Goal: Information Seeking & Learning: Check status

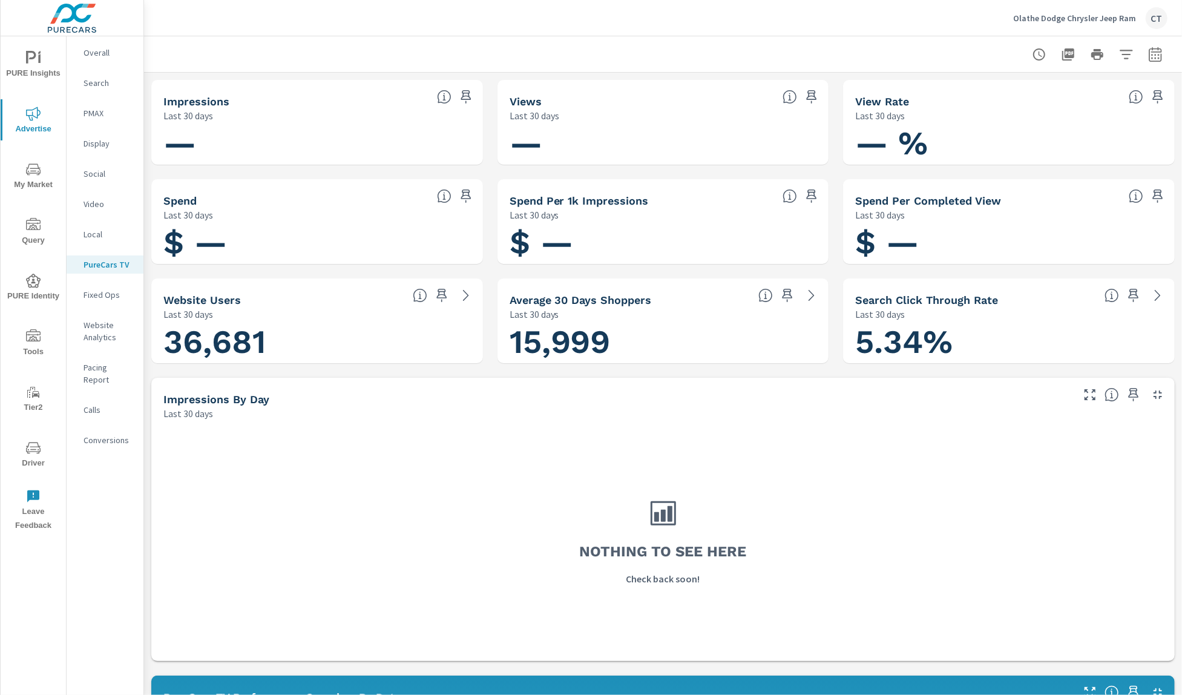
drag, startPoint x: 910, startPoint y: 408, endPoint x: 916, endPoint y: 402, distance: 8.1
click at [917, 403] on div "Impressions by Day Last 30 days" at bounding box center [613, 399] width 924 height 43
click at [1151, 53] on button "button" at bounding box center [1156, 54] width 24 height 24
select select "Last 30 days"
click at [1031, 135] on p "+ Add comparison" at bounding box center [1058, 137] width 155 height 15
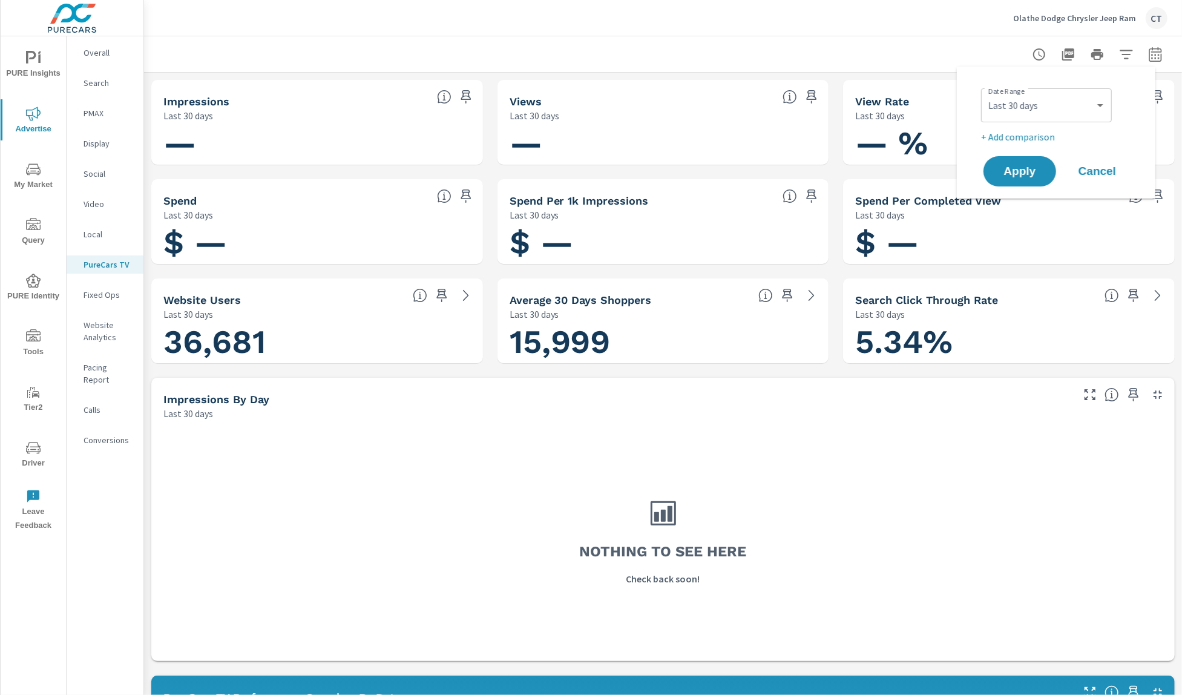
select select "Previous period"
click at [1062, 120] on div "Custom [DATE] Last week Last 7 days Last 14 days Last 30 days Last 45 days Last…" at bounding box center [1046, 105] width 131 height 34
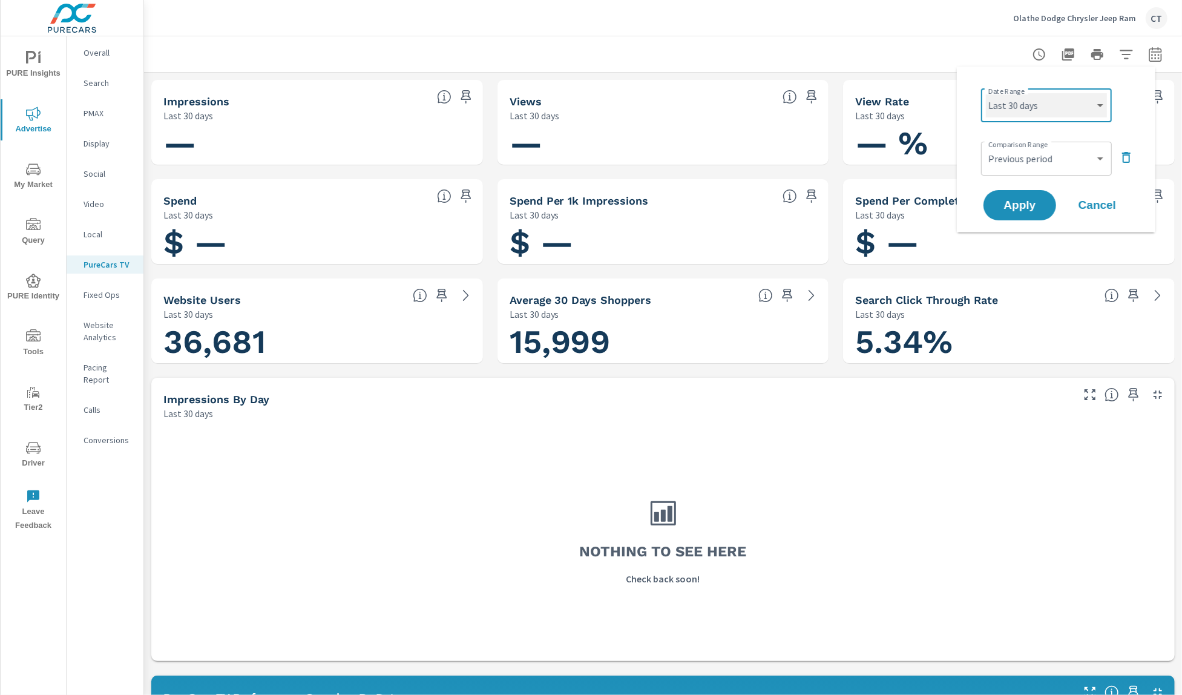
click at [1062, 114] on select "Custom [DATE] Last week Last 7 days Last 14 days Last 30 days Last 45 days Last…" at bounding box center [1046, 105] width 121 height 24
click at [986, 93] on select "Custom [DATE] Last week Last 7 days Last 14 days Last 30 days Last 45 days Last…" at bounding box center [1046, 105] width 121 height 24
click at [1082, 105] on select "Custom [DATE] Last week Last 7 days Last 14 days Last 30 days Last 45 days Last…" at bounding box center [1046, 105] width 121 height 24
click at [986, 93] on select "Custom [DATE] Last week Last 7 days Last 14 days Last 30 days Last 45 days Last…" at bounding box center [1046, 105] width 121 height 24
select select "Last 30 days"
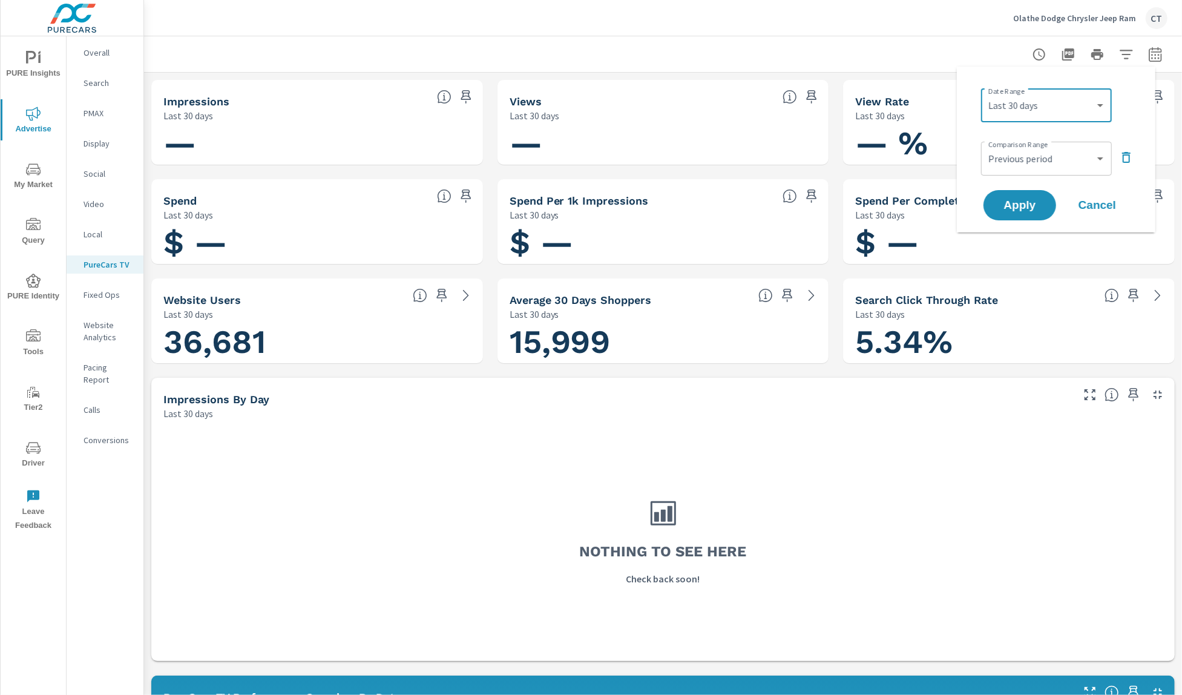
drag, startPoint x: 1042, startPoint y: 205, endPoint x: 1046, endPoint y: 226, distance: 20.9
click at [1042, 205] on span "Apply" at bounding box center [1020, 205] width 48 height 11
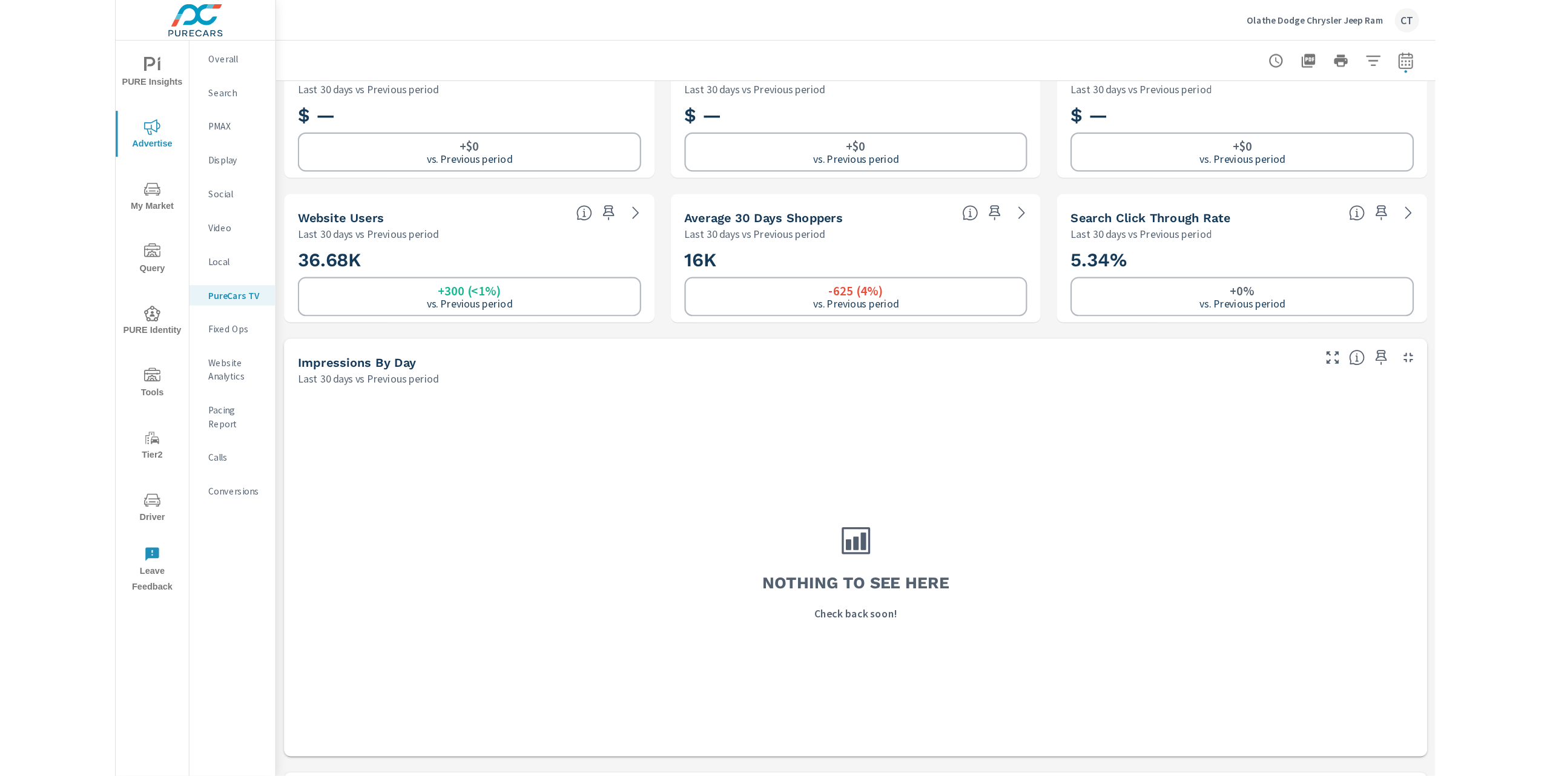
scroll to position [175, 0]
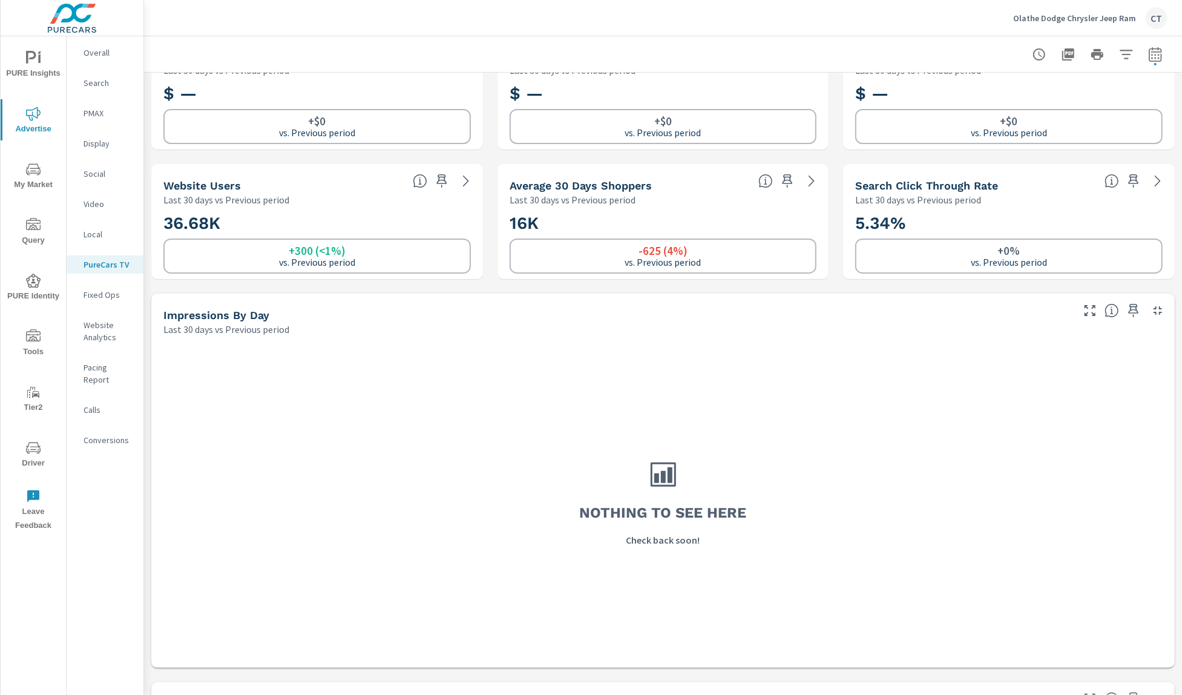
click at [101, 83] on p "Search" at bounding box center [109, 83] width 50 height 12
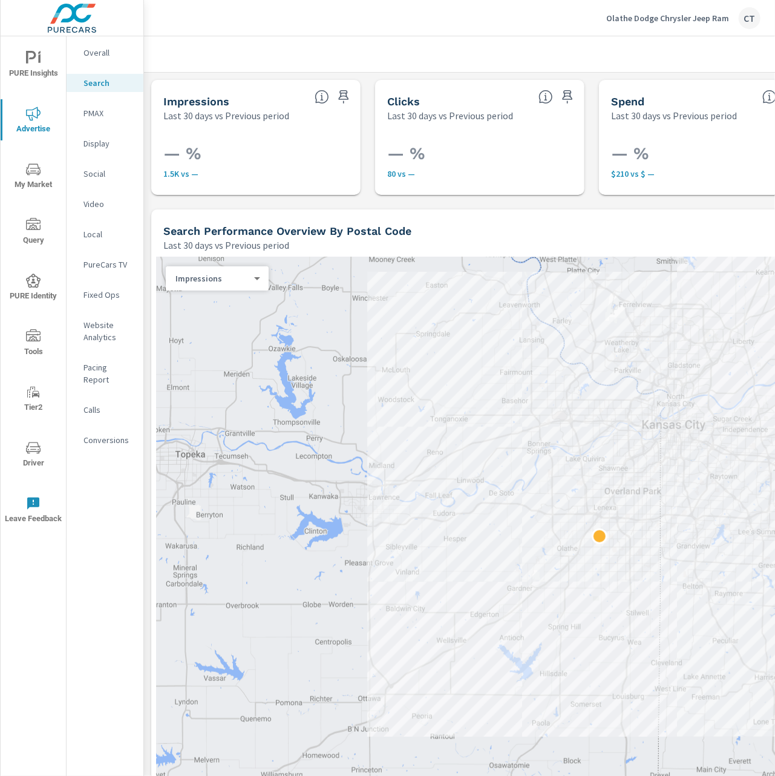
click at [611, 209] on div "Search Performance Overview By Postal Code Last 30 days vs Previous period" at bounding box center [542, 230] width 782 height 43
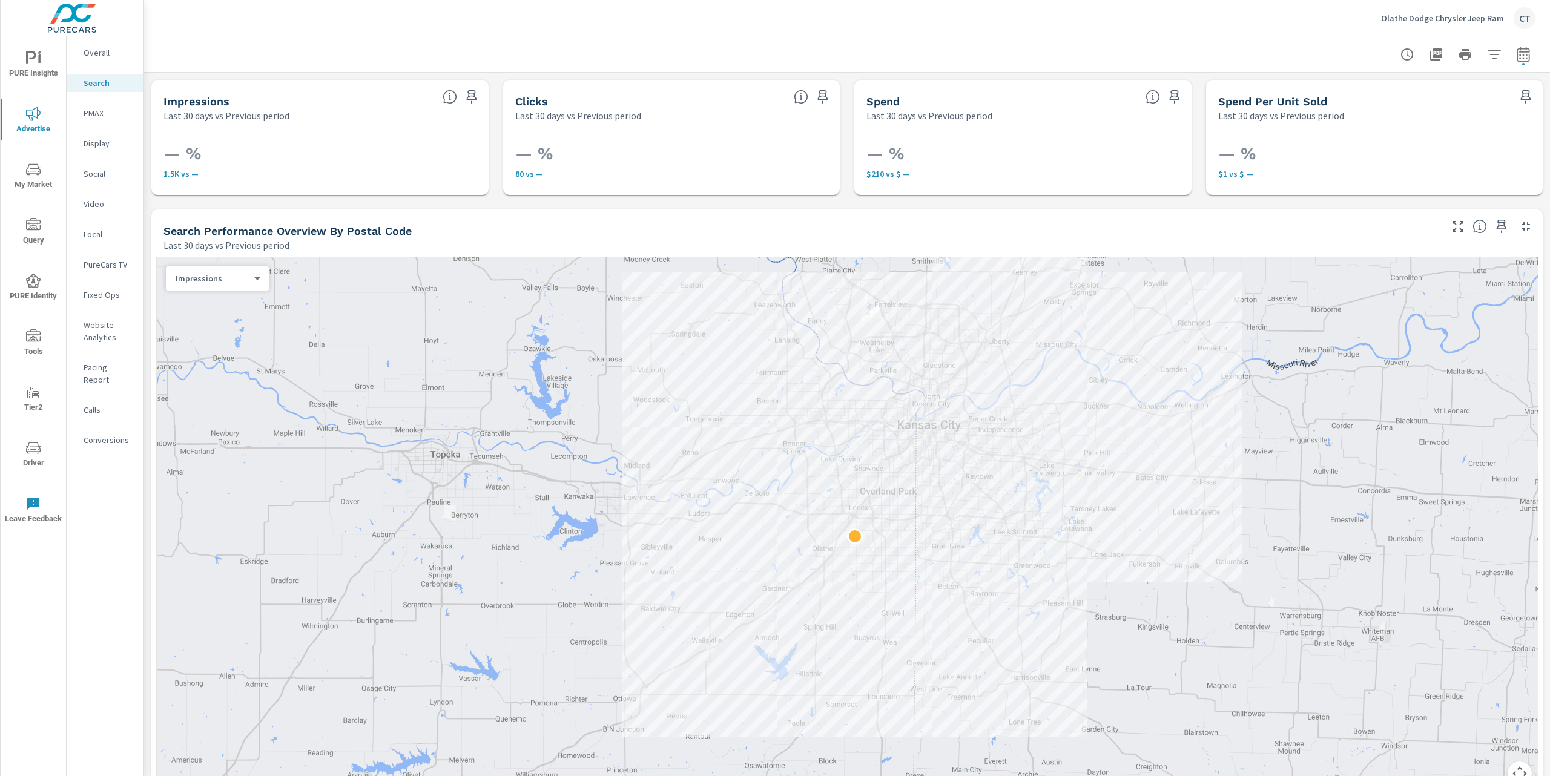
click at [1182, 46] on div at bounding box center [847, 54] width 1377 height 36
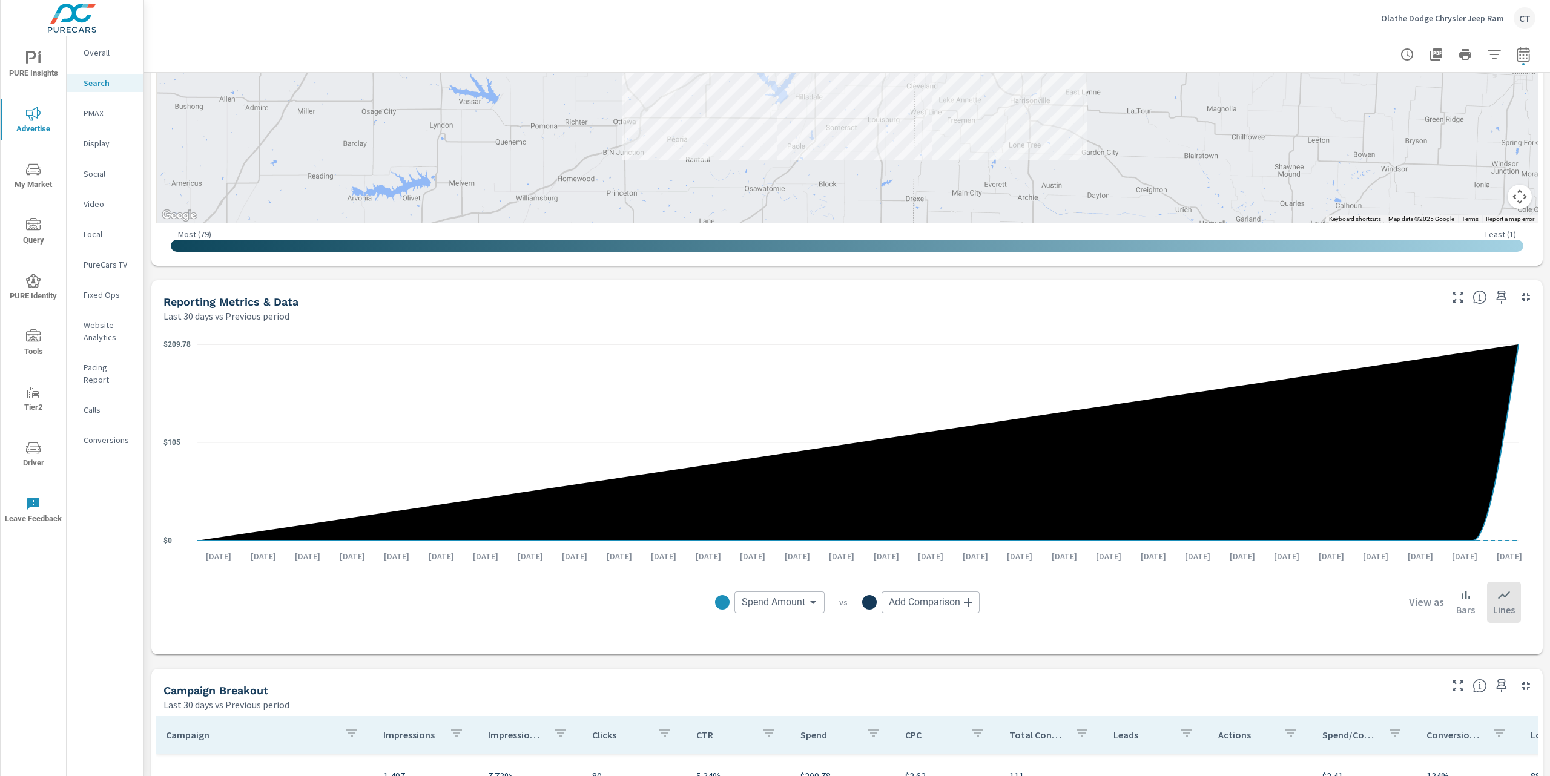
scroll to position [635, 0]
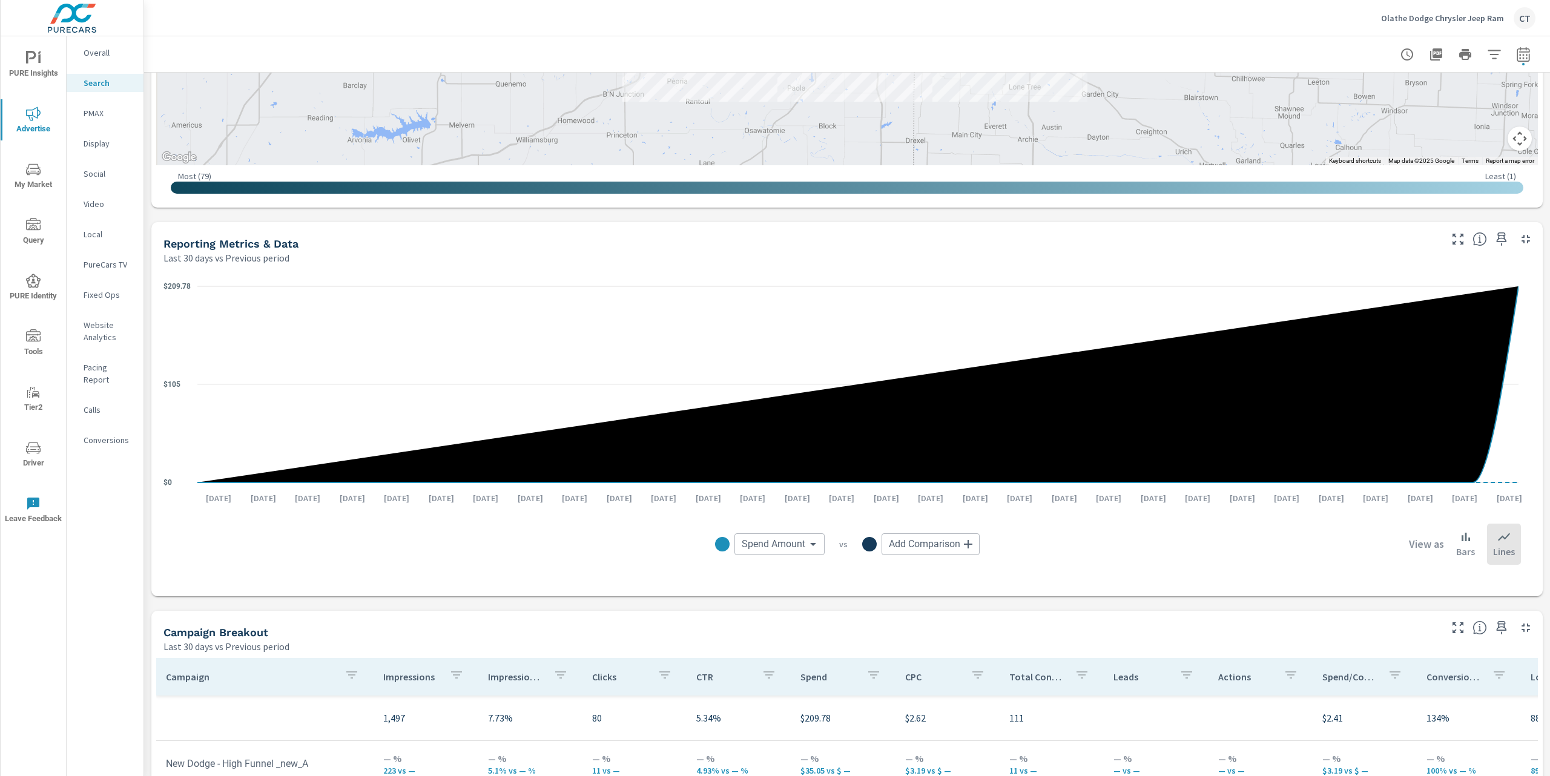
drag, startPoint x: 1497, startPoint y: 382, endPoint x: 1510, endPoint y: 374, distance: 15.8
click at [1182, 382] on icon at bounding box center [857, 384] width 1321 height 196
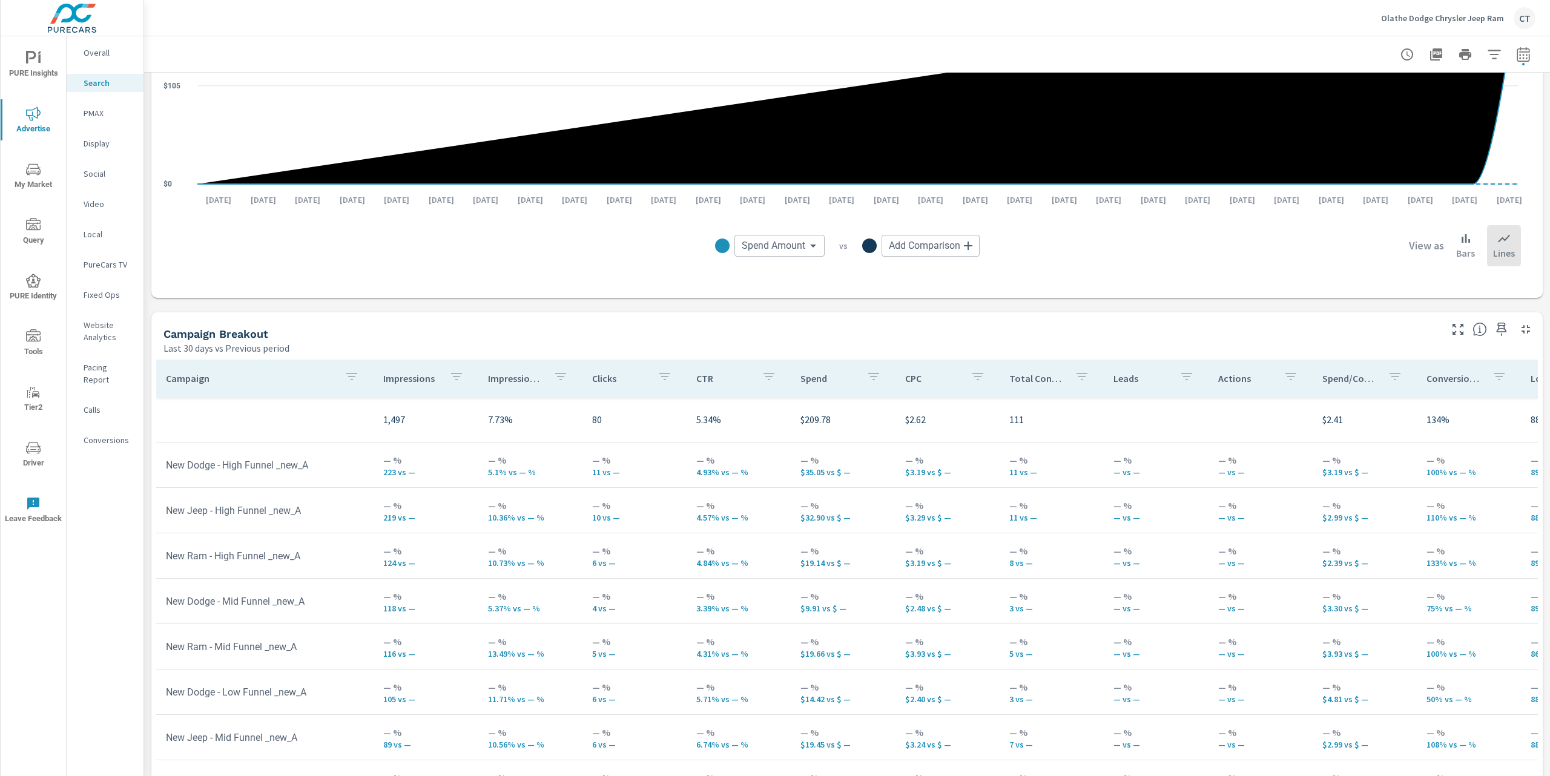
scroll to position [981, 0]
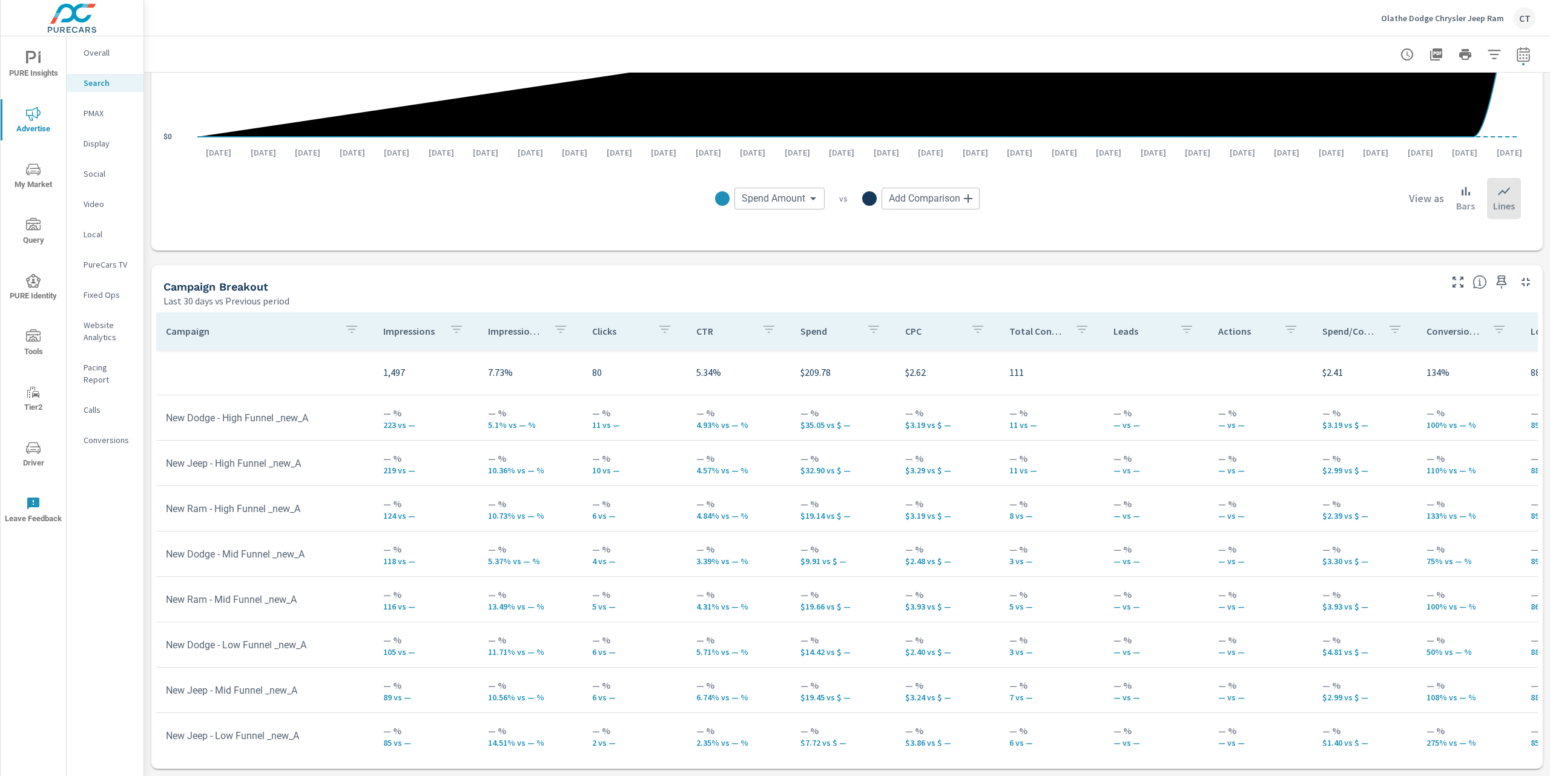
click at [108, 51] on p "Overall" at bounding box center [109, 53] width 50 height 12
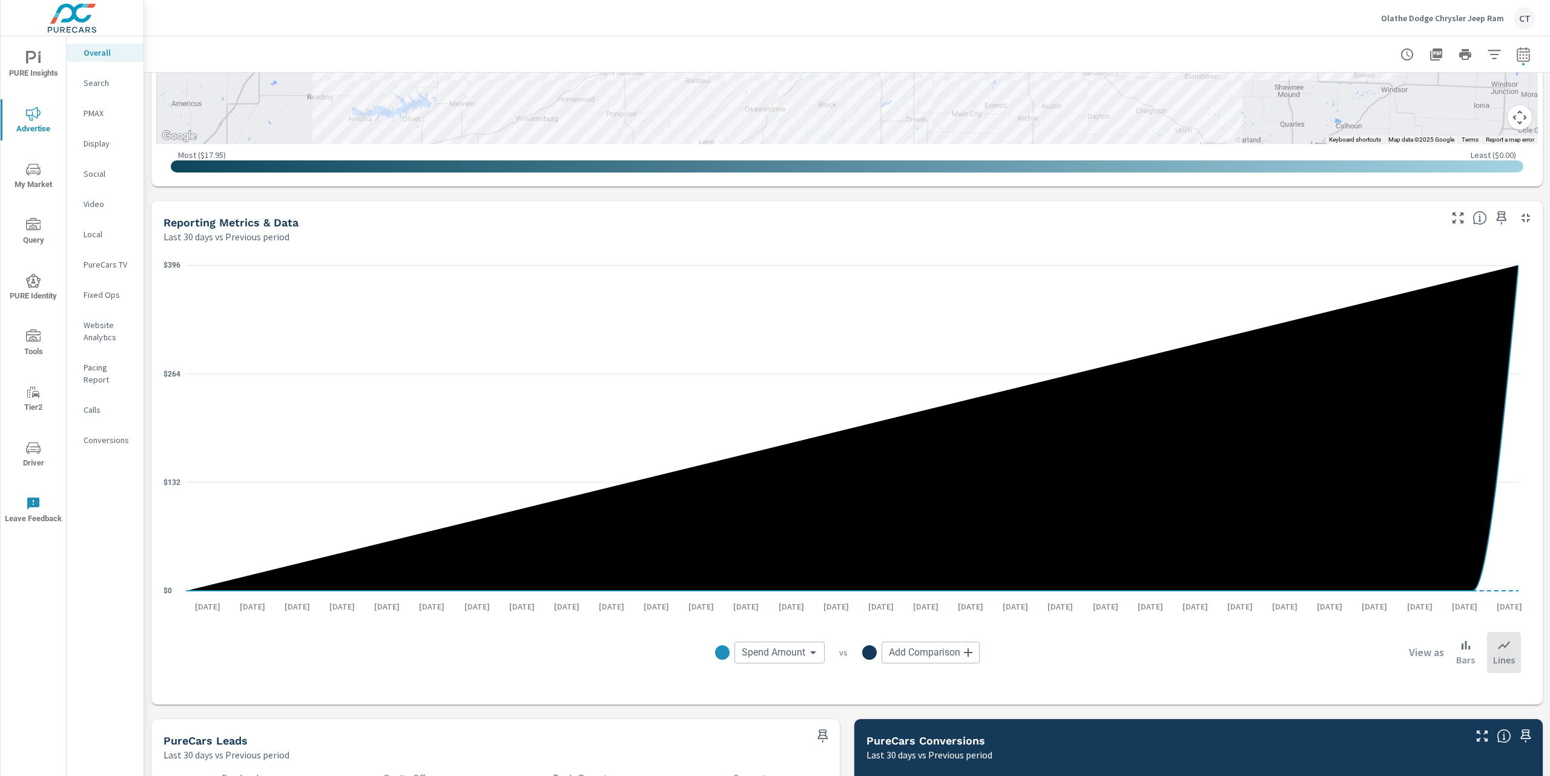
scroll to position [986, 0]
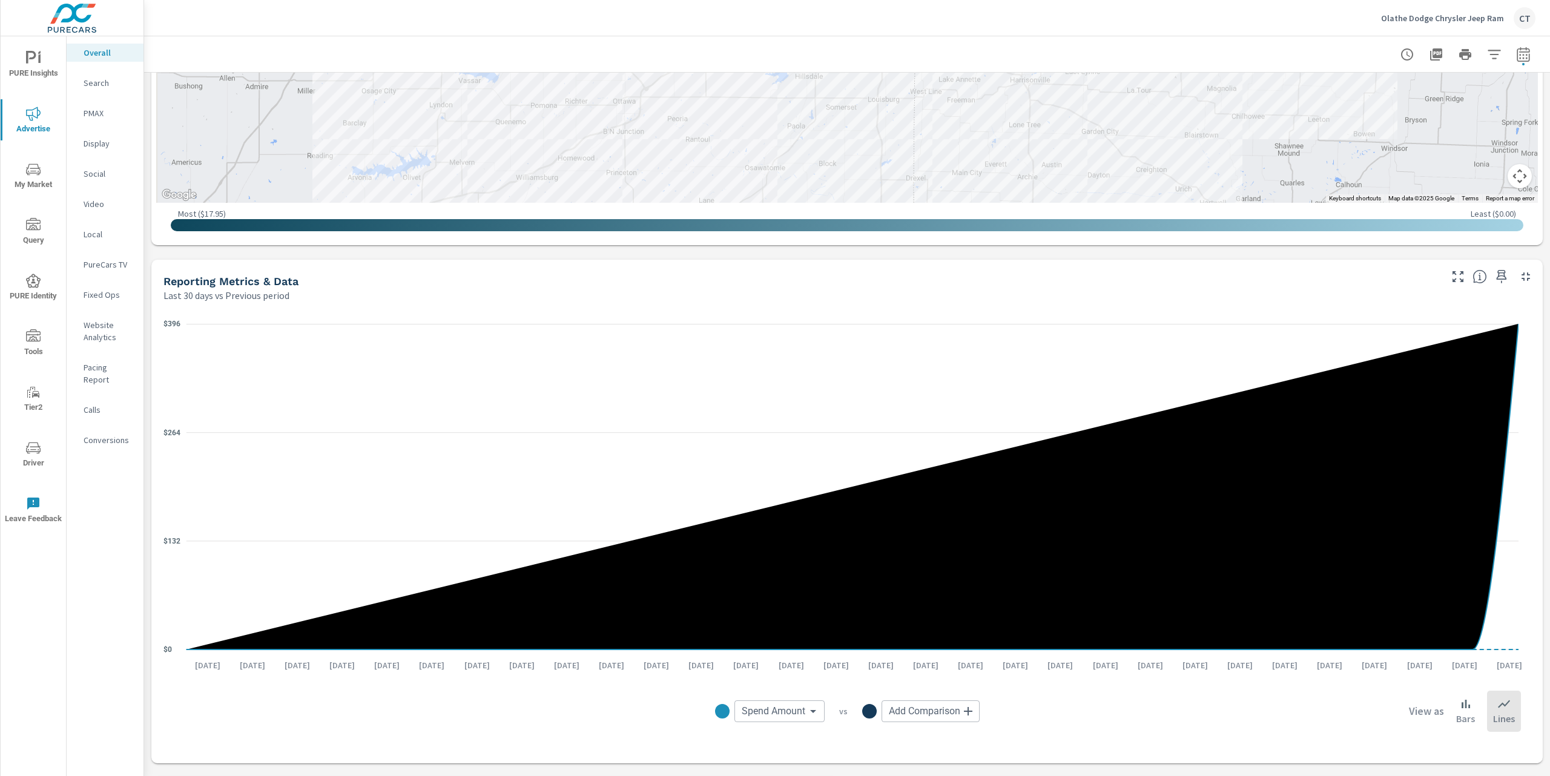
click at [111, 85] on p "Search" at bounding box center [109, 83] width 50 height 12
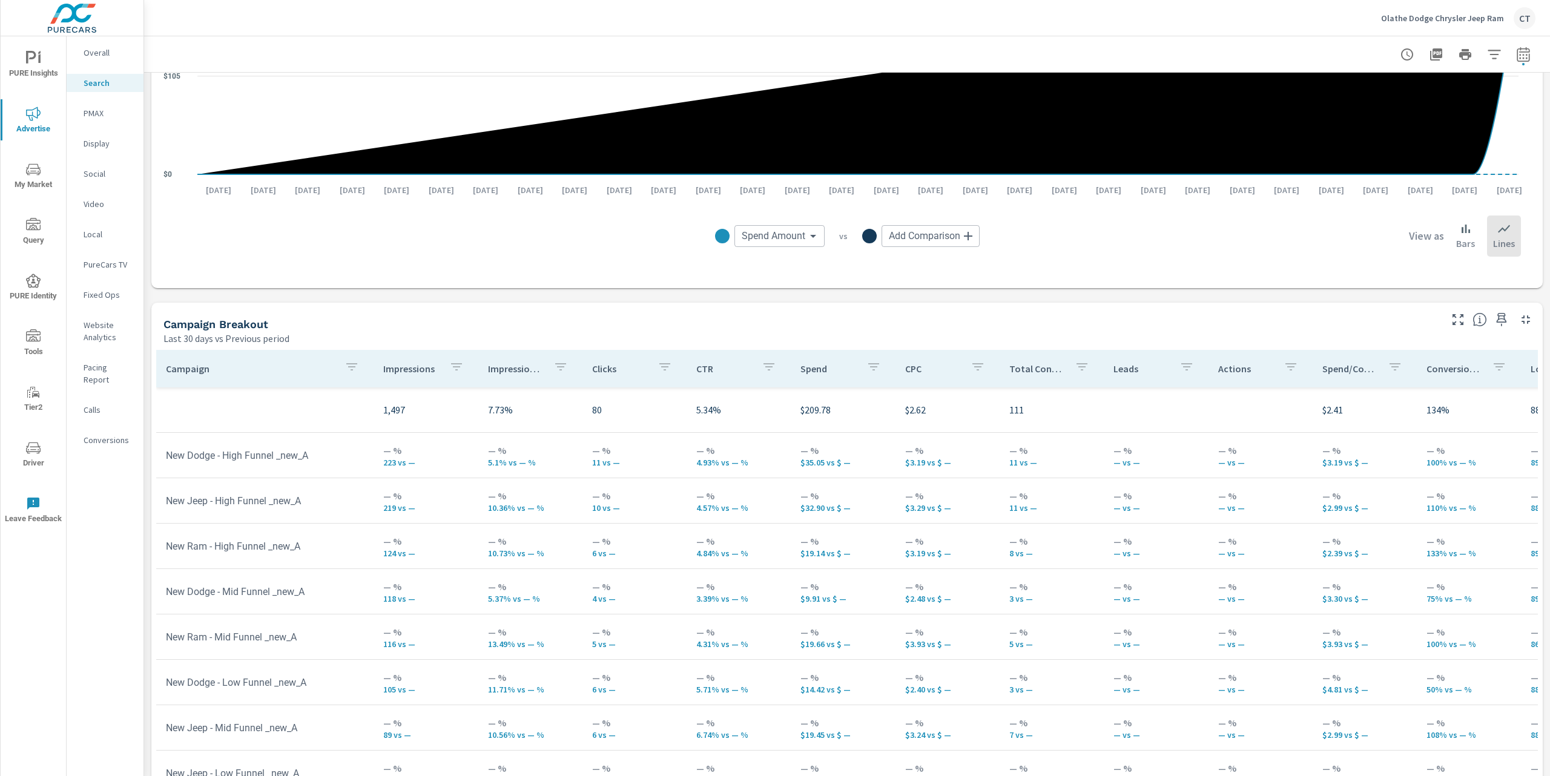
scroll to position [981, 0]
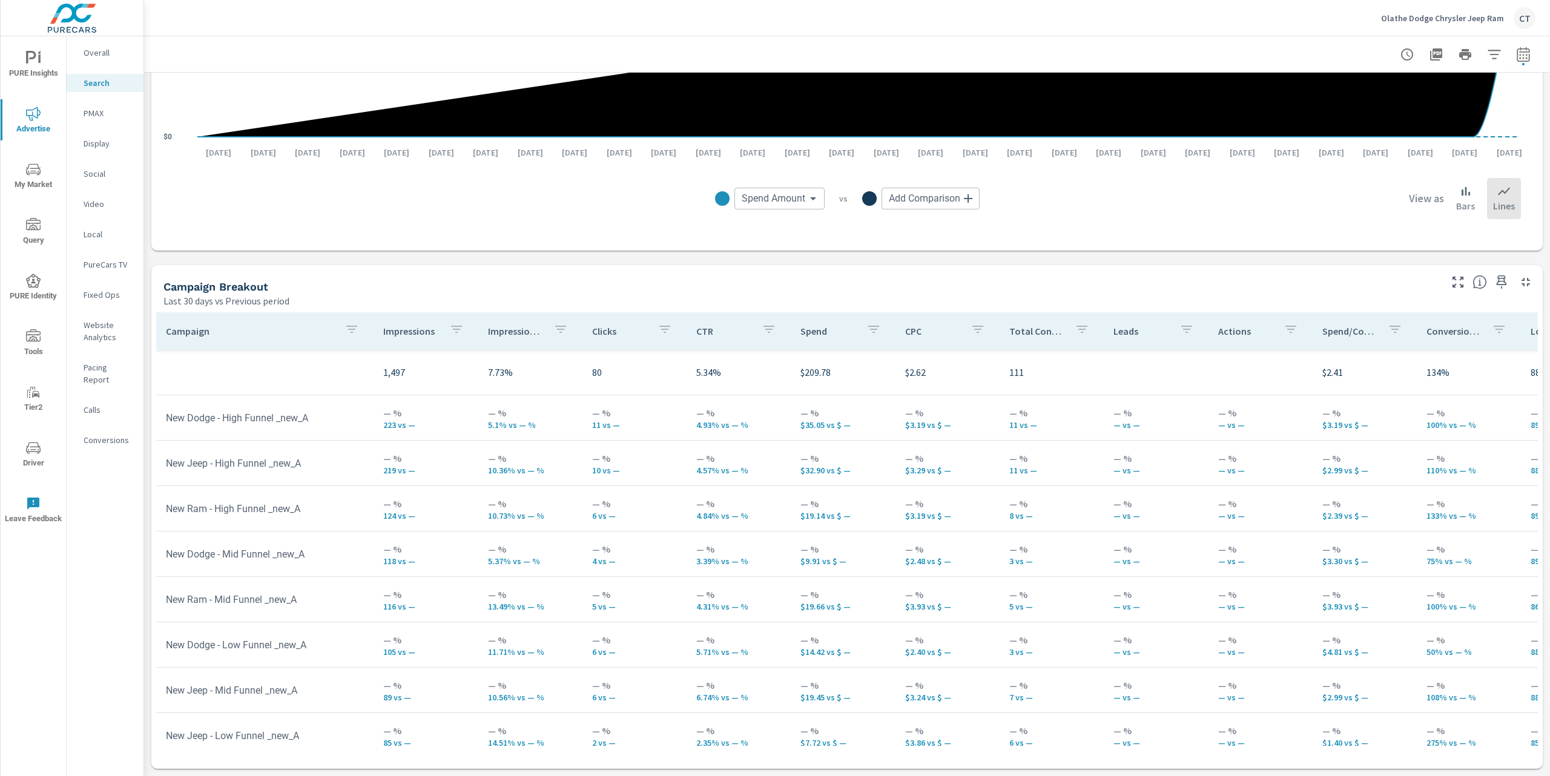
click at [510, 328] on p "Impression Share" at bounding box center [516, 331] width 56 height 12
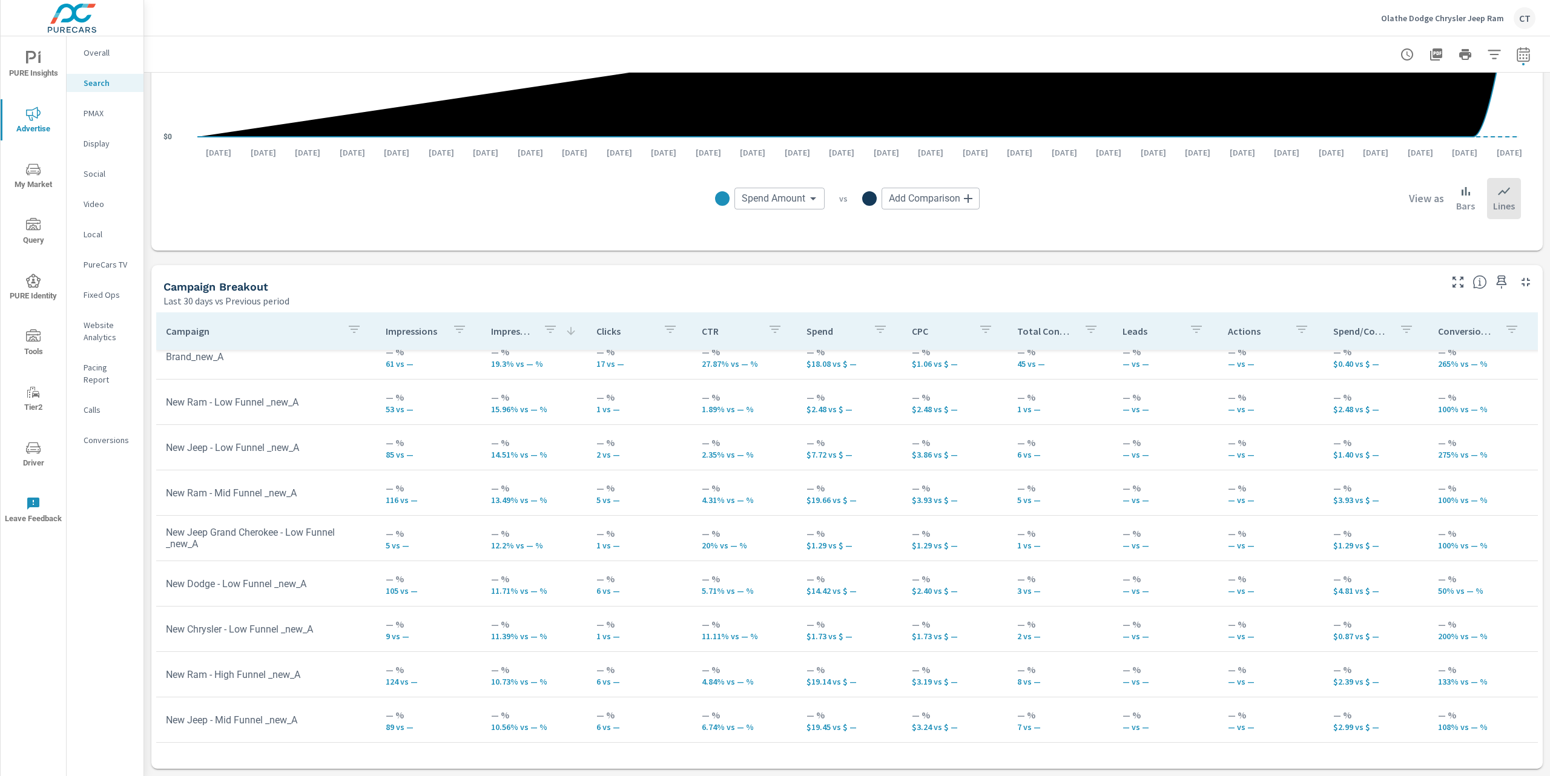
scroll to position [85, 0]
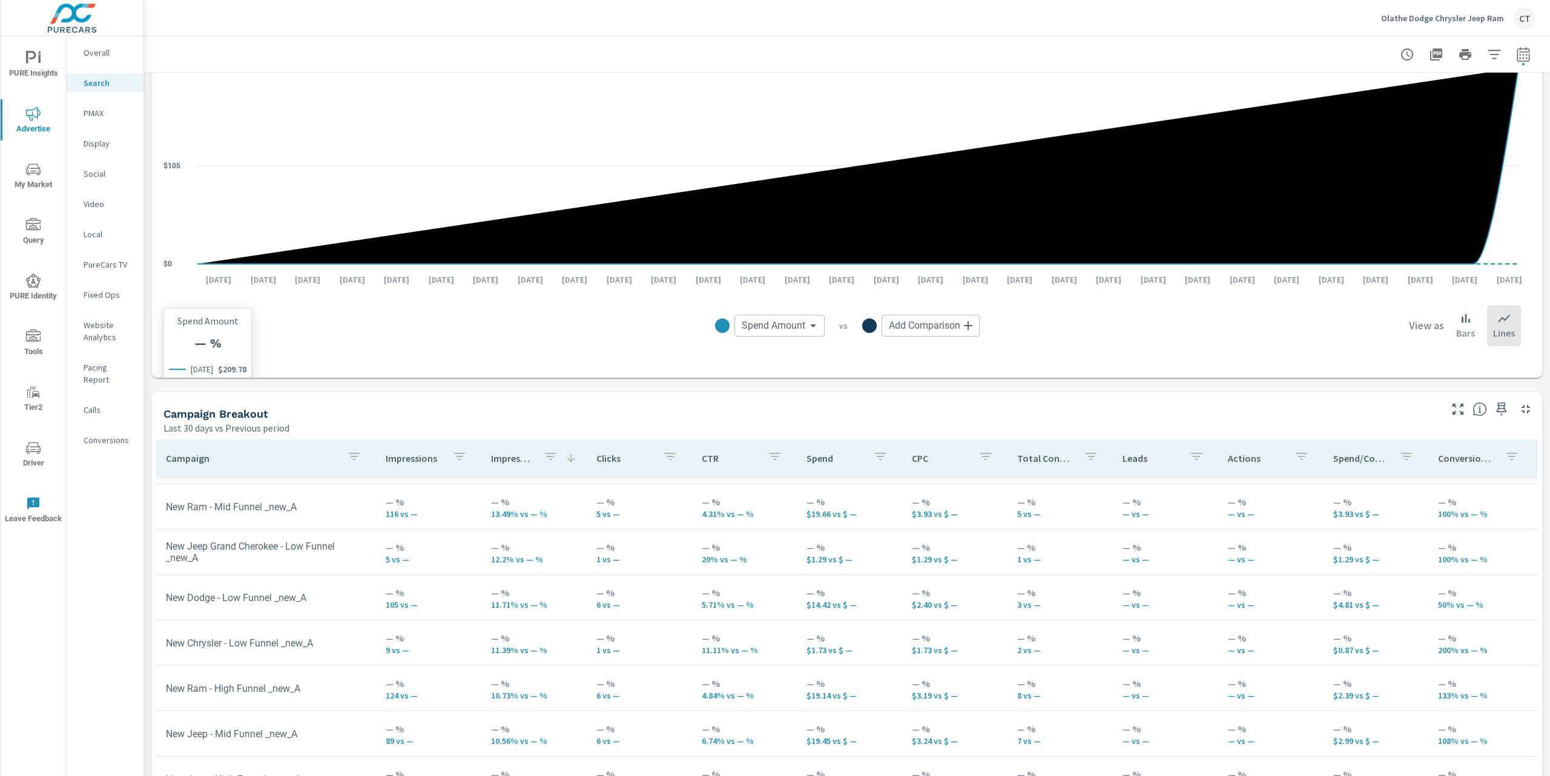
scroll to position [918, 0]
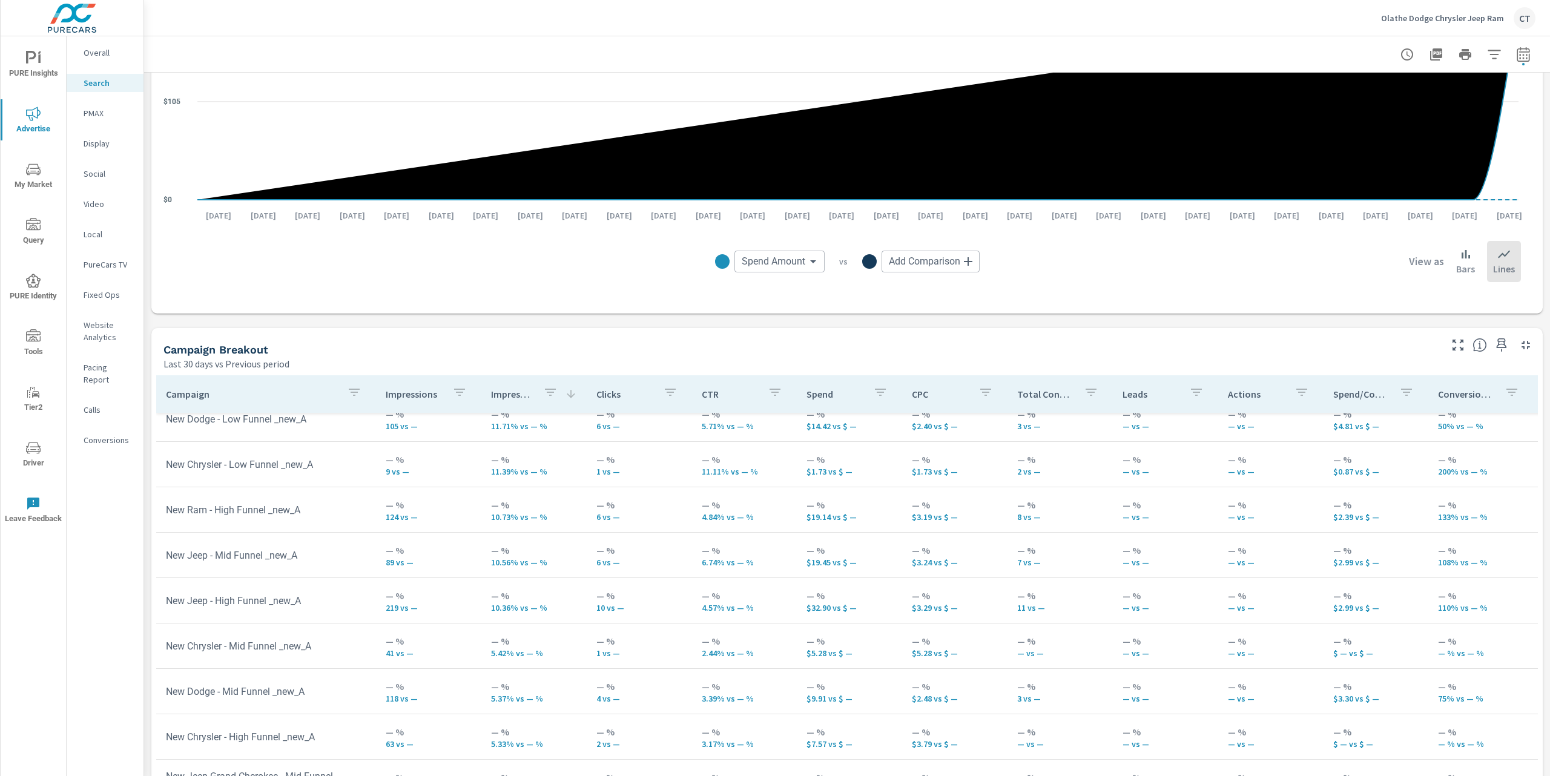
scroll to position [279, 0]
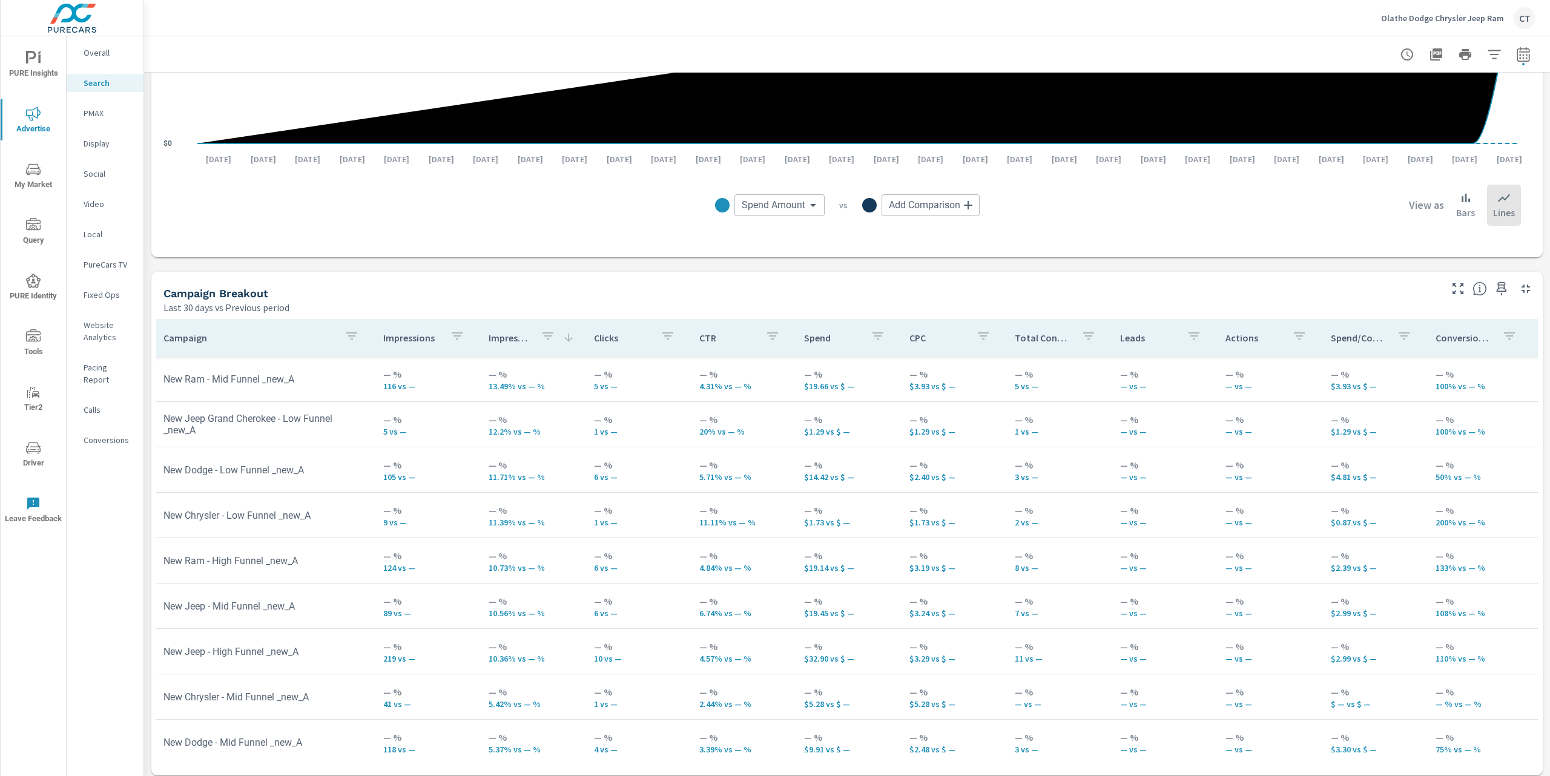
scroll to position [981, 0]
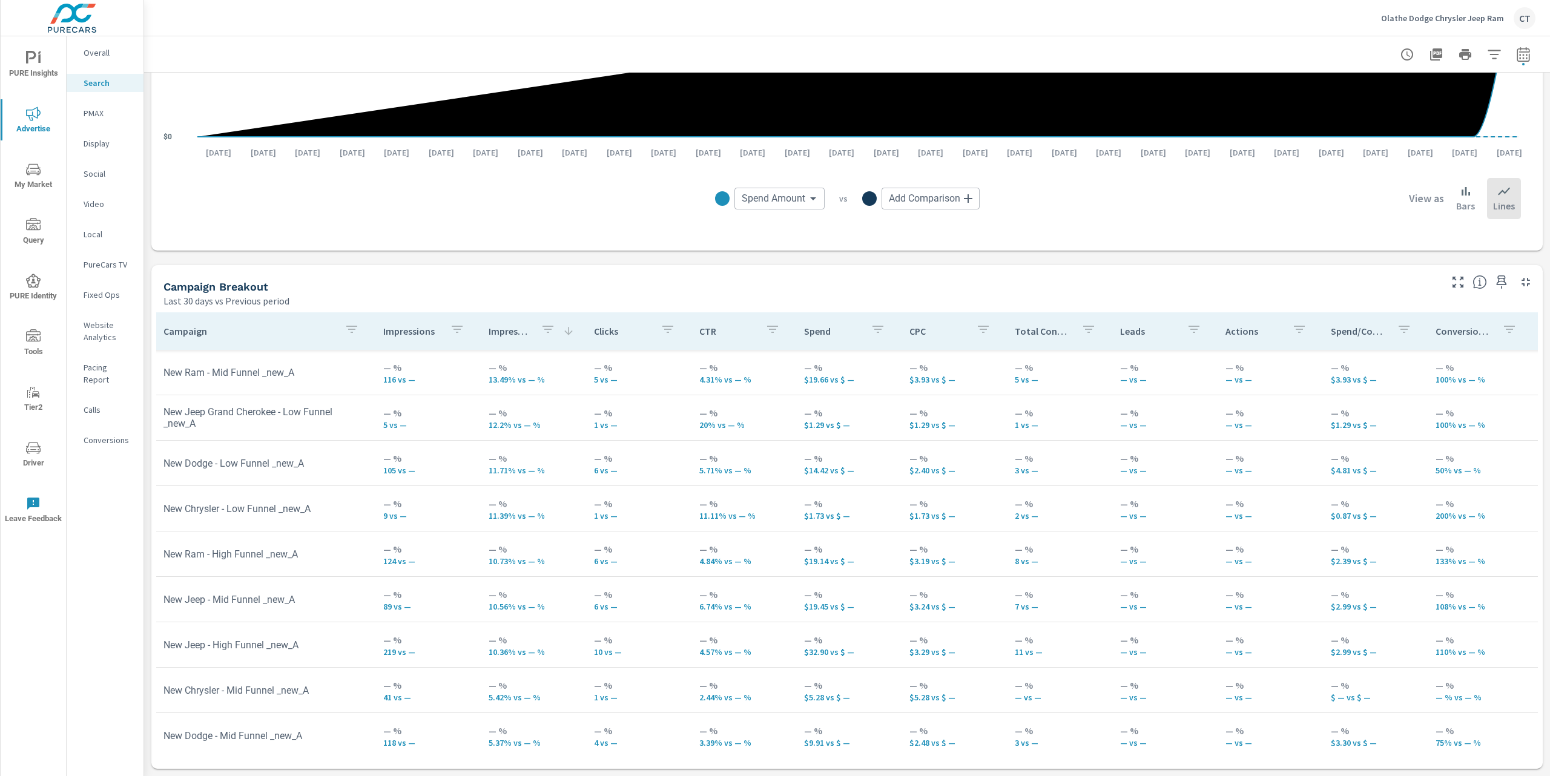
click at [98, 176] on p "Social" at bounding box center [109, 174] width 50 height 12
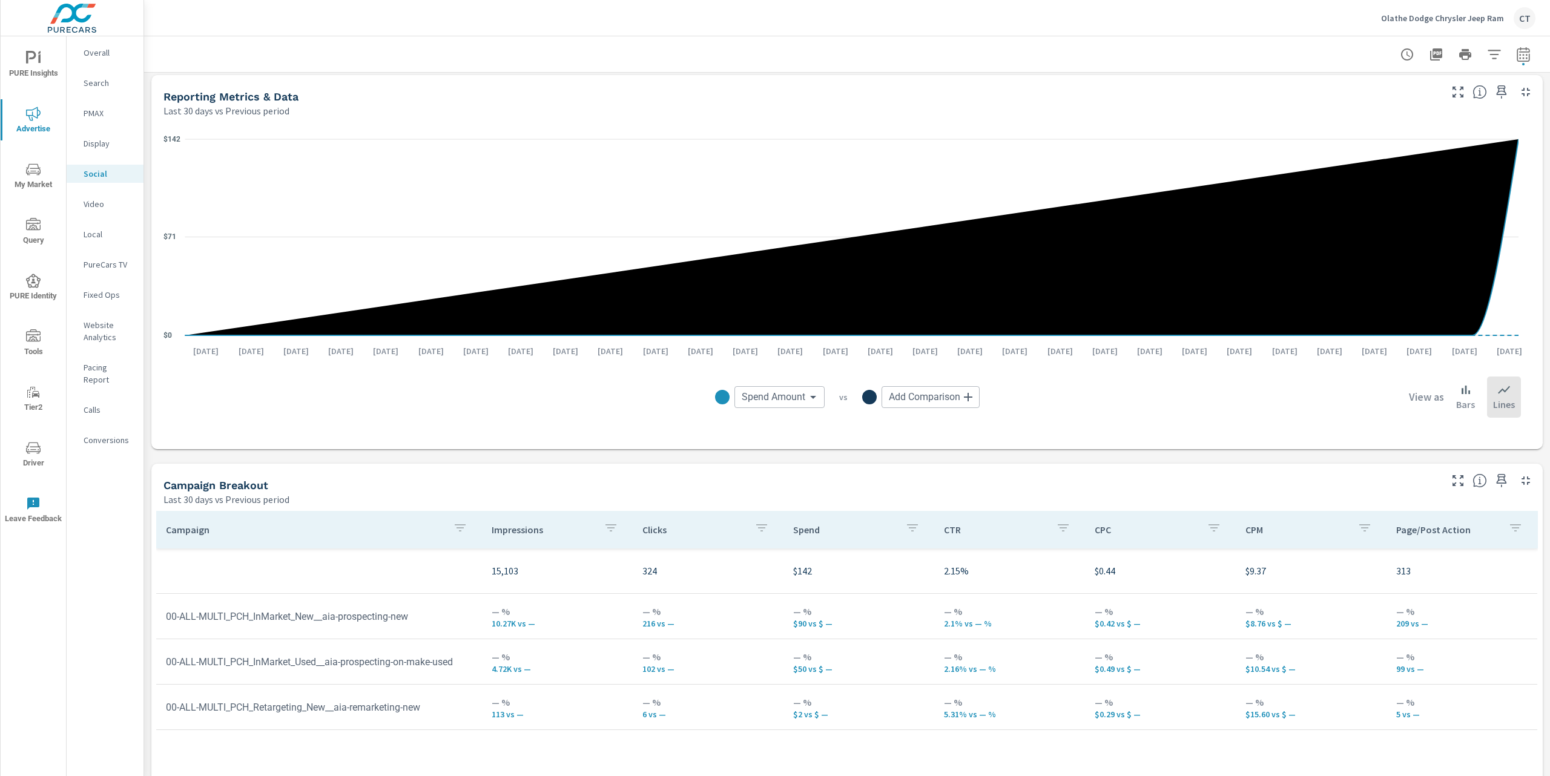
scroll to position [142, 0]
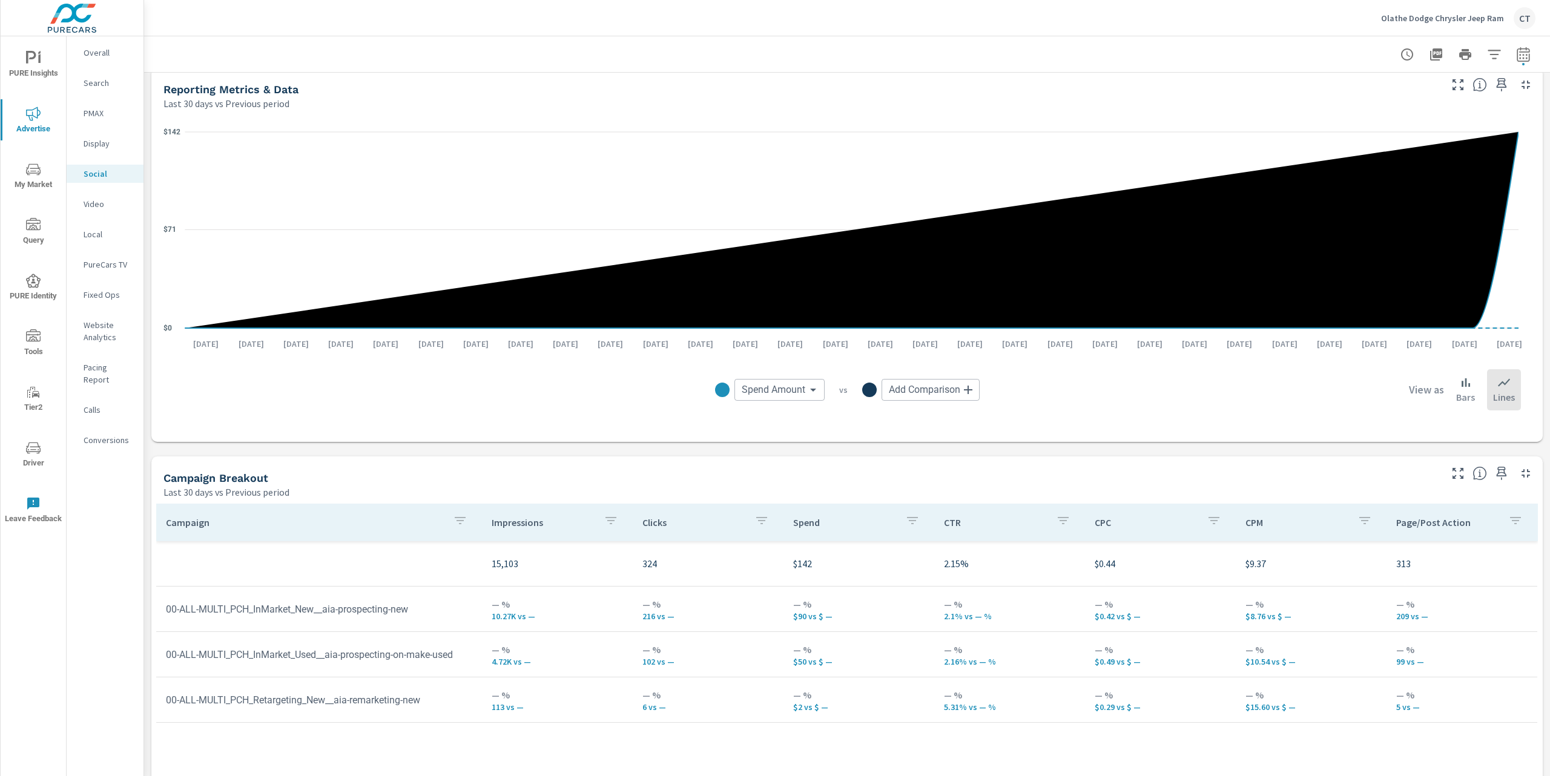
click at [113, 88] on p "Search" at bounding box center [109, 83] width 50 height 12
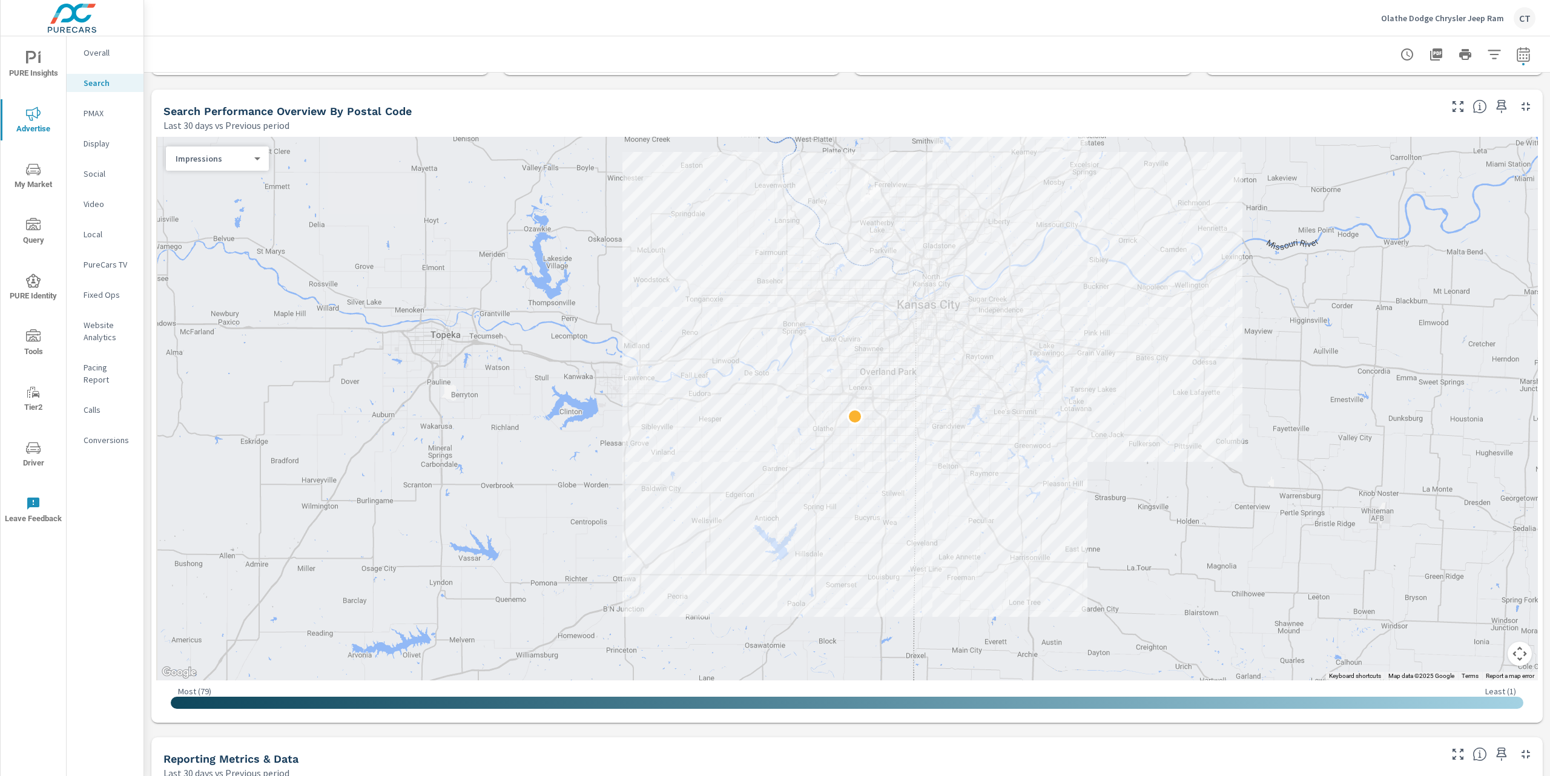
scroll to position [122, 0]
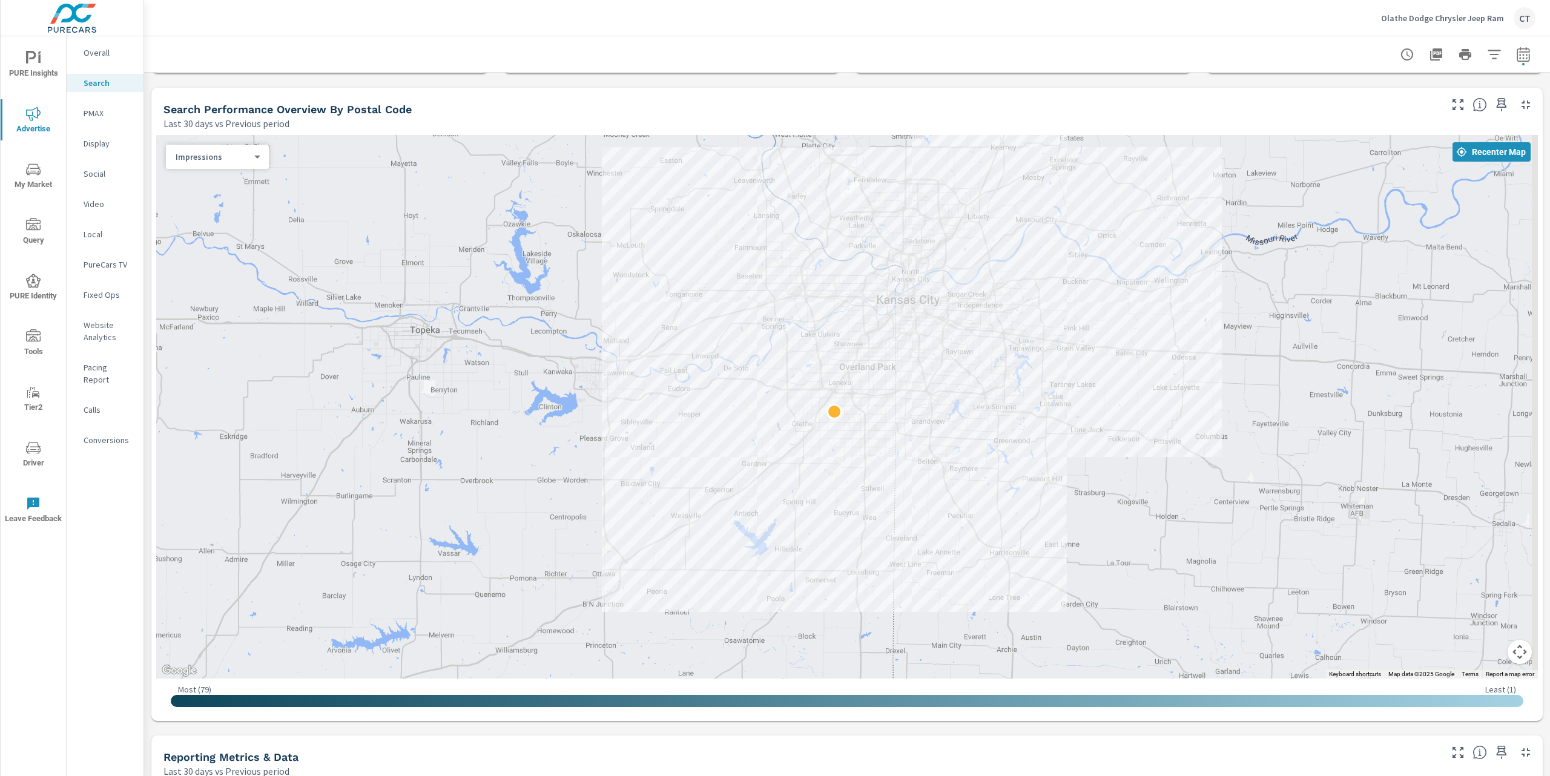
drag, startPoint x: 1330, startPoint y: 447, endPoint x: 1300, endPoint y: 458, distance: 31.4
click at [1182, 458] on div at bounding box center [1407, 731] width 1162 height 654
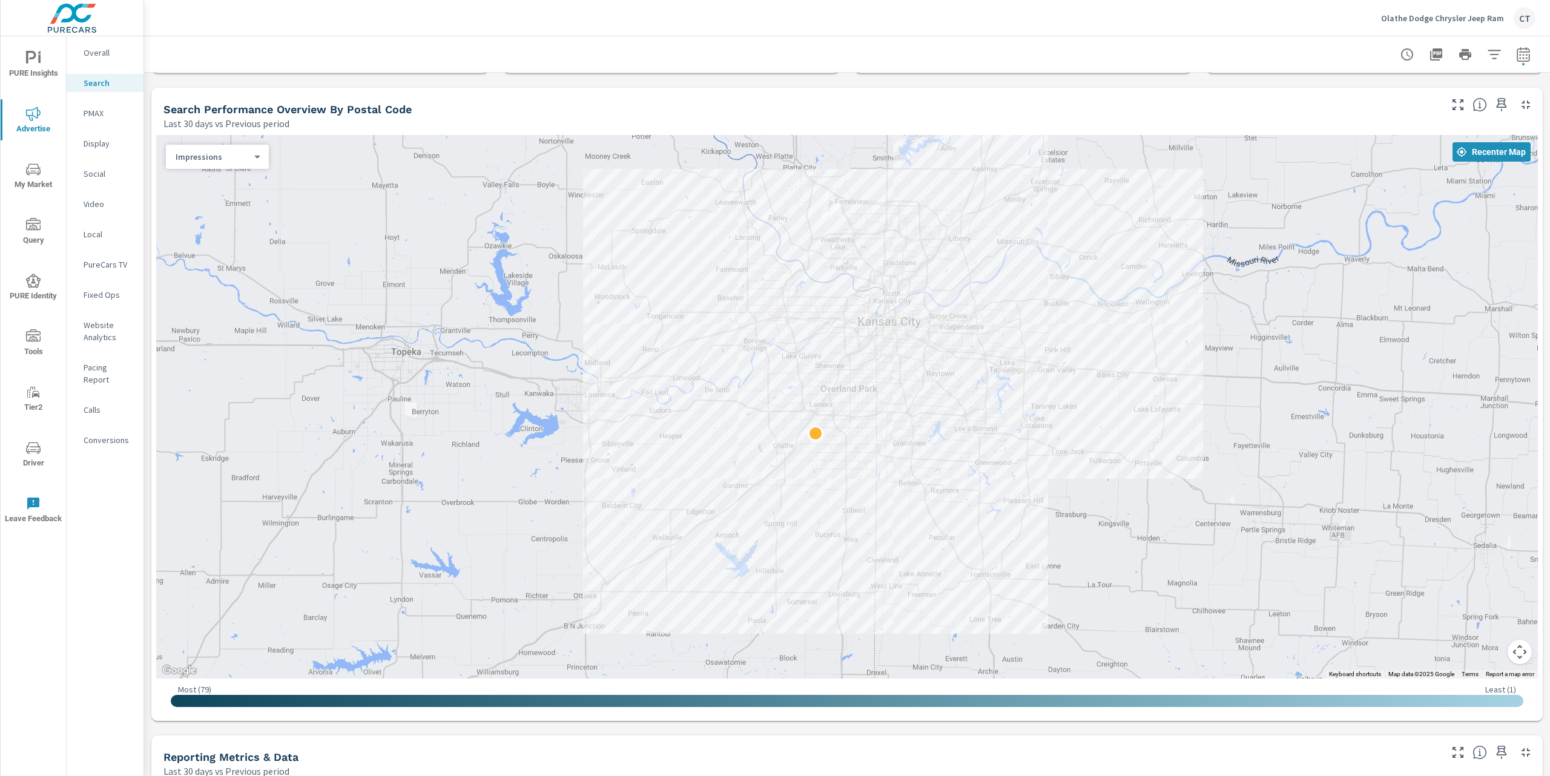
drag, startPoint x: 1306, startPoint y: 439, endPoint x: 1294, endPoint y: 449, distance: 15.9
click at [1182, 449] on div at bounding box center [1418, 742] width 1162 height 654
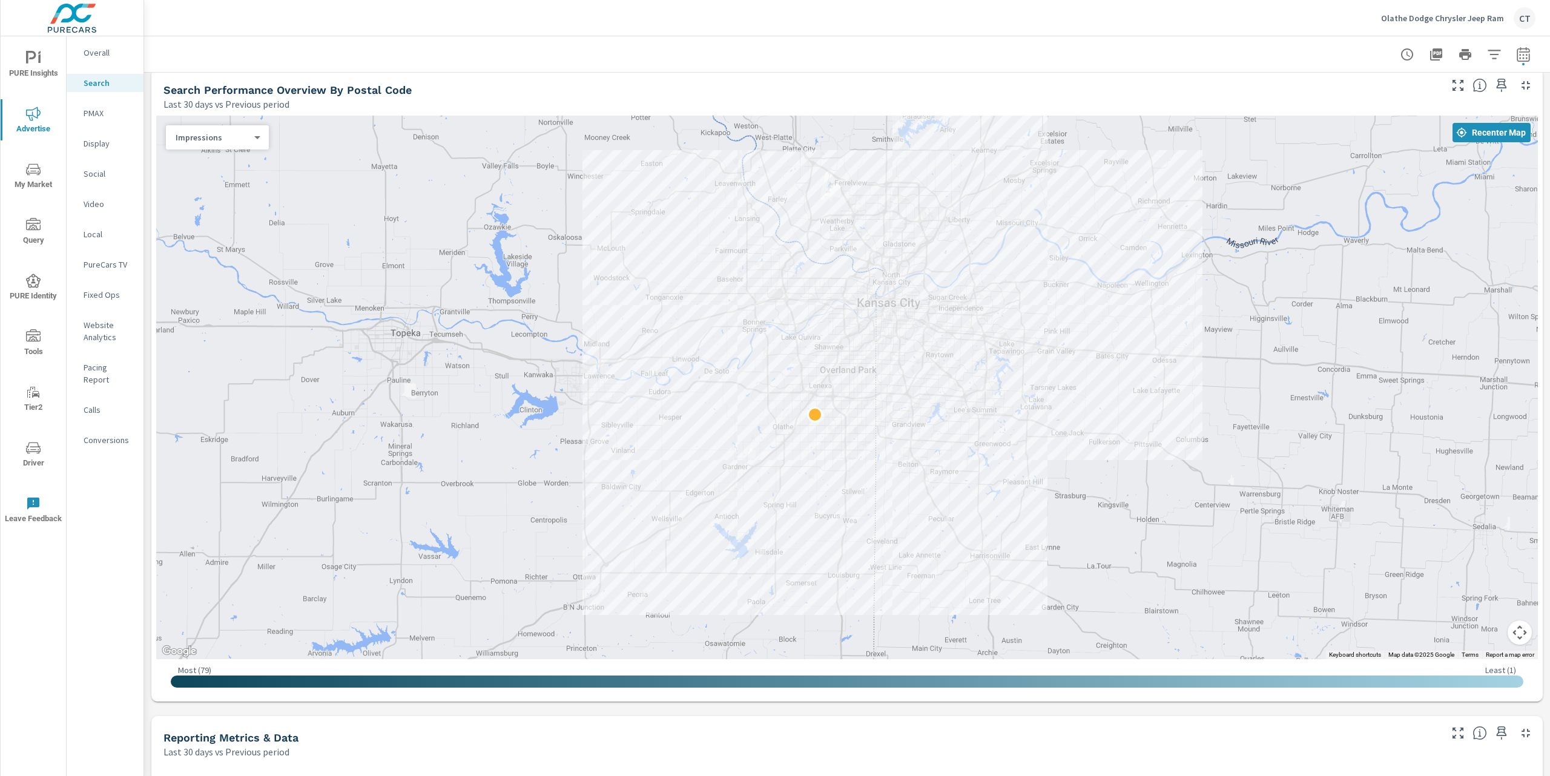
scroll to position [143, 0]
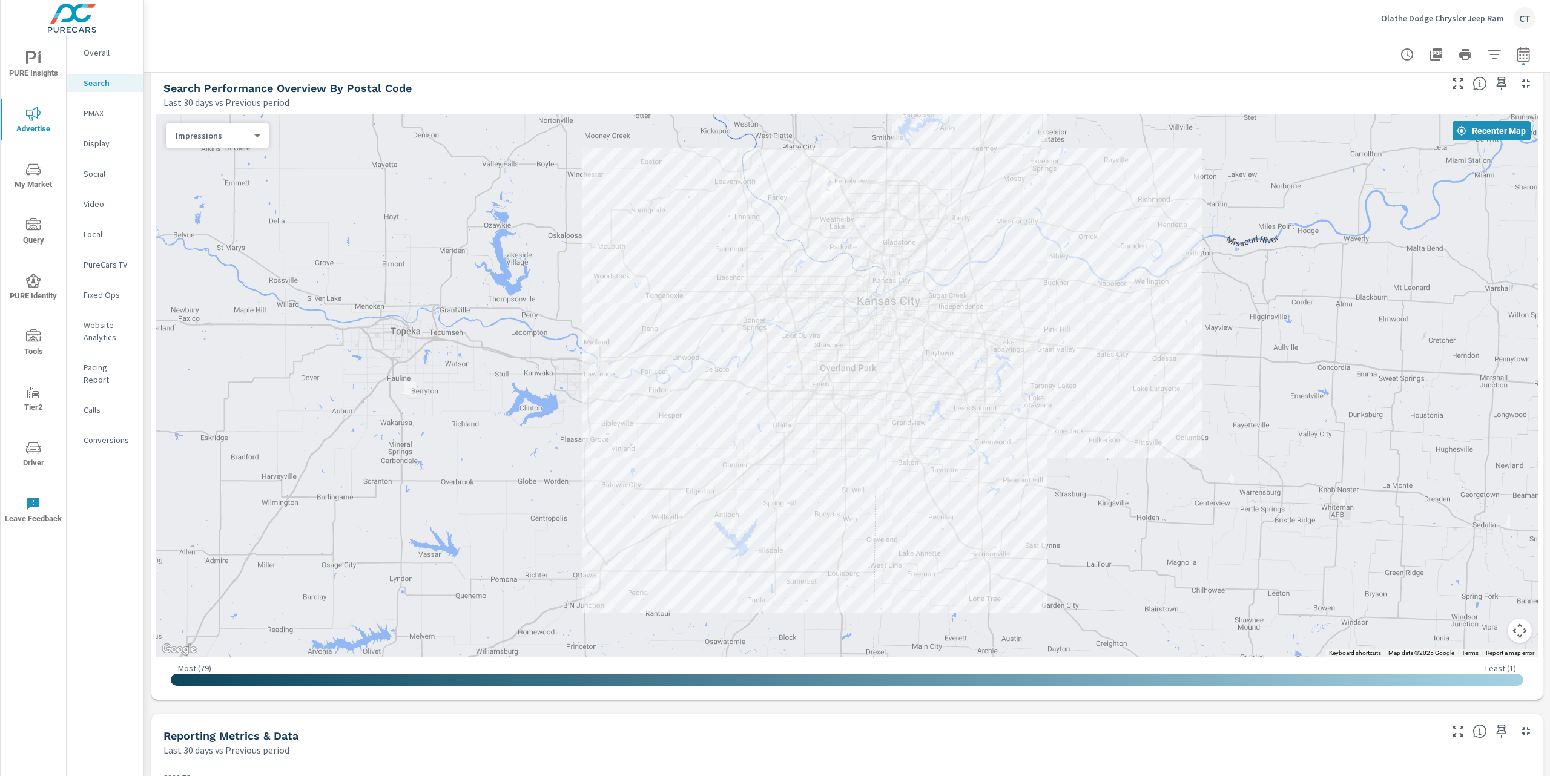
click at [242, 125] on div "Impressions 0 ​" at bounding box center [217, 135] width 103 height 24
click at [238, 134] on body "PURE Insights Advertise My Market Query PURE Identity Tools Tier2 Driver Leave …" at bounding box center [775, 388] width 1550 height 776
click at [205, 174] on li "Spend" at bounding box center [212, 174] width 93 height 19
click at [532, 48] on div at bounding box center [847, 54] width 1377 height 36
click at [231, 142] on div "Spend 2 ​" at bounding box center [217, 135] width 103 height 24
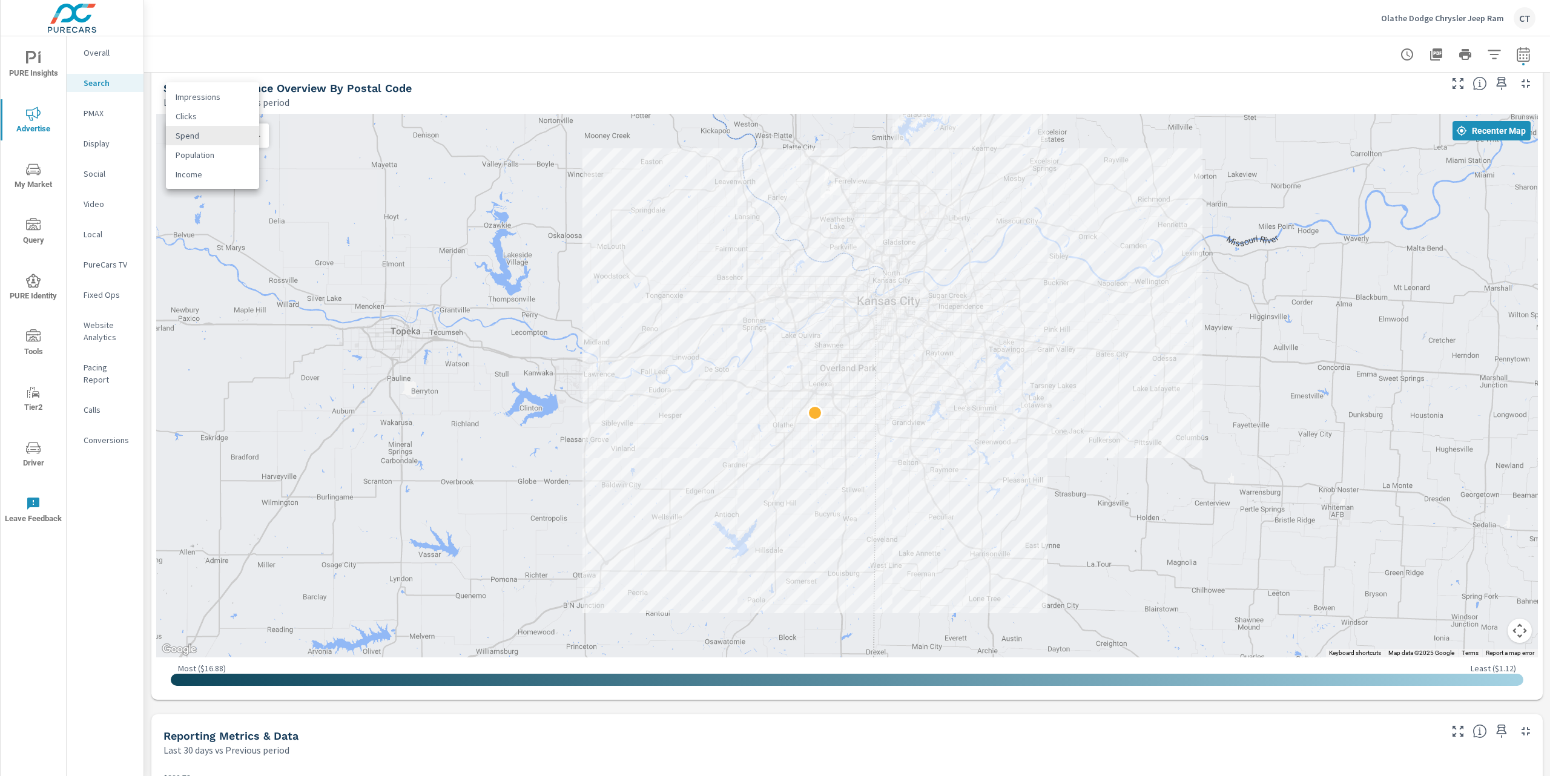
click at [232, 139] on body "PURE Insights Advertise My Market Query PURE Identity Tools Tier2 Driver Leave …" at bounding box center [775, 388] width 1550 height 776
click at [216, 119] on li "Clicks" at bounding box center [212, 116] width 93 height 19
click at [238, 137] on body "PURE Insights Advertise My Market Query PURE Identity Tools Tier2 Driver Leave …" at bounding box center [775, 388] width 1550 height 776
click at [208, 120] on li "Impressions" at bounding box center [212, 116] width 93 height 19
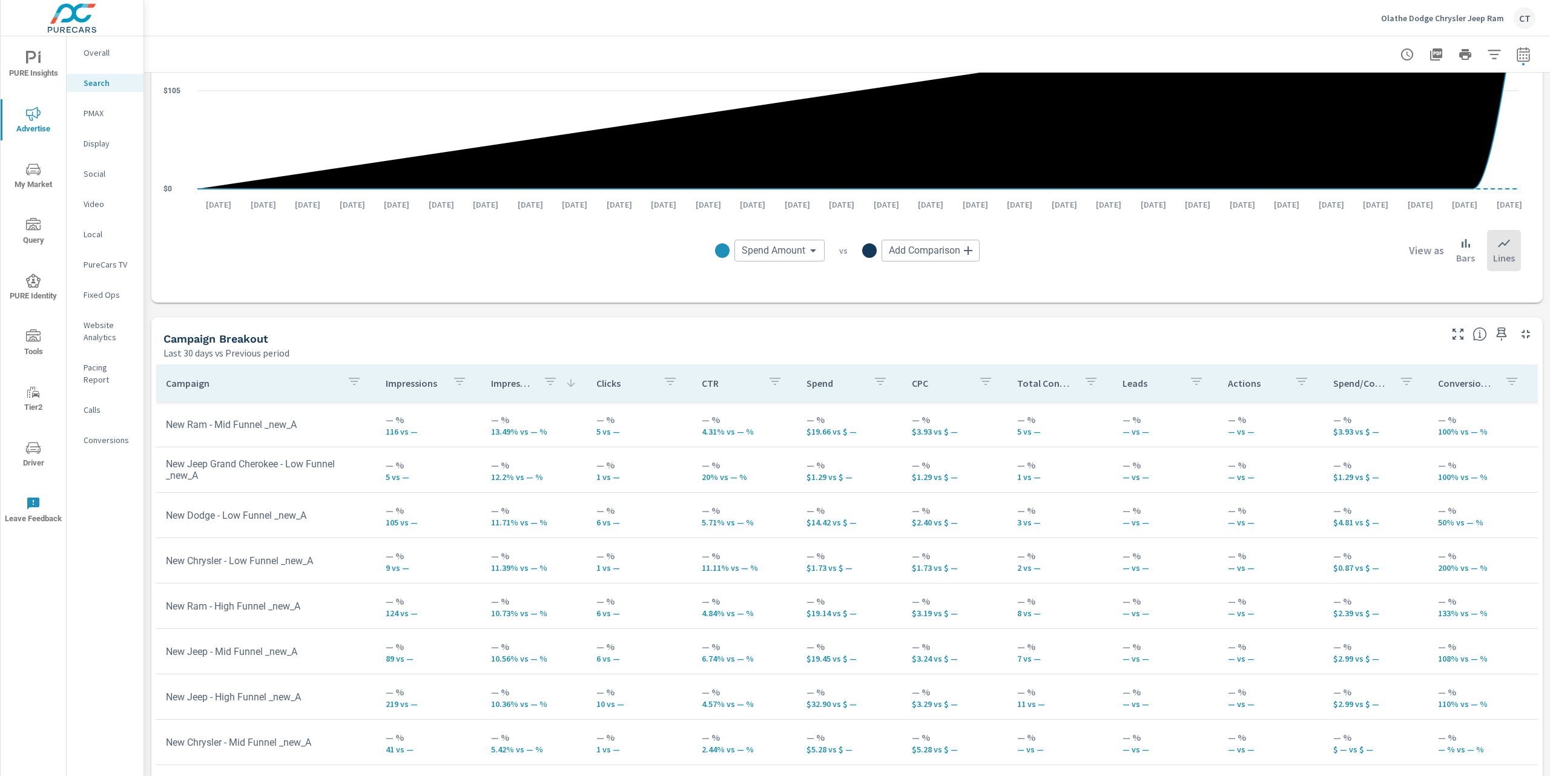
scroll to position [981, 0]
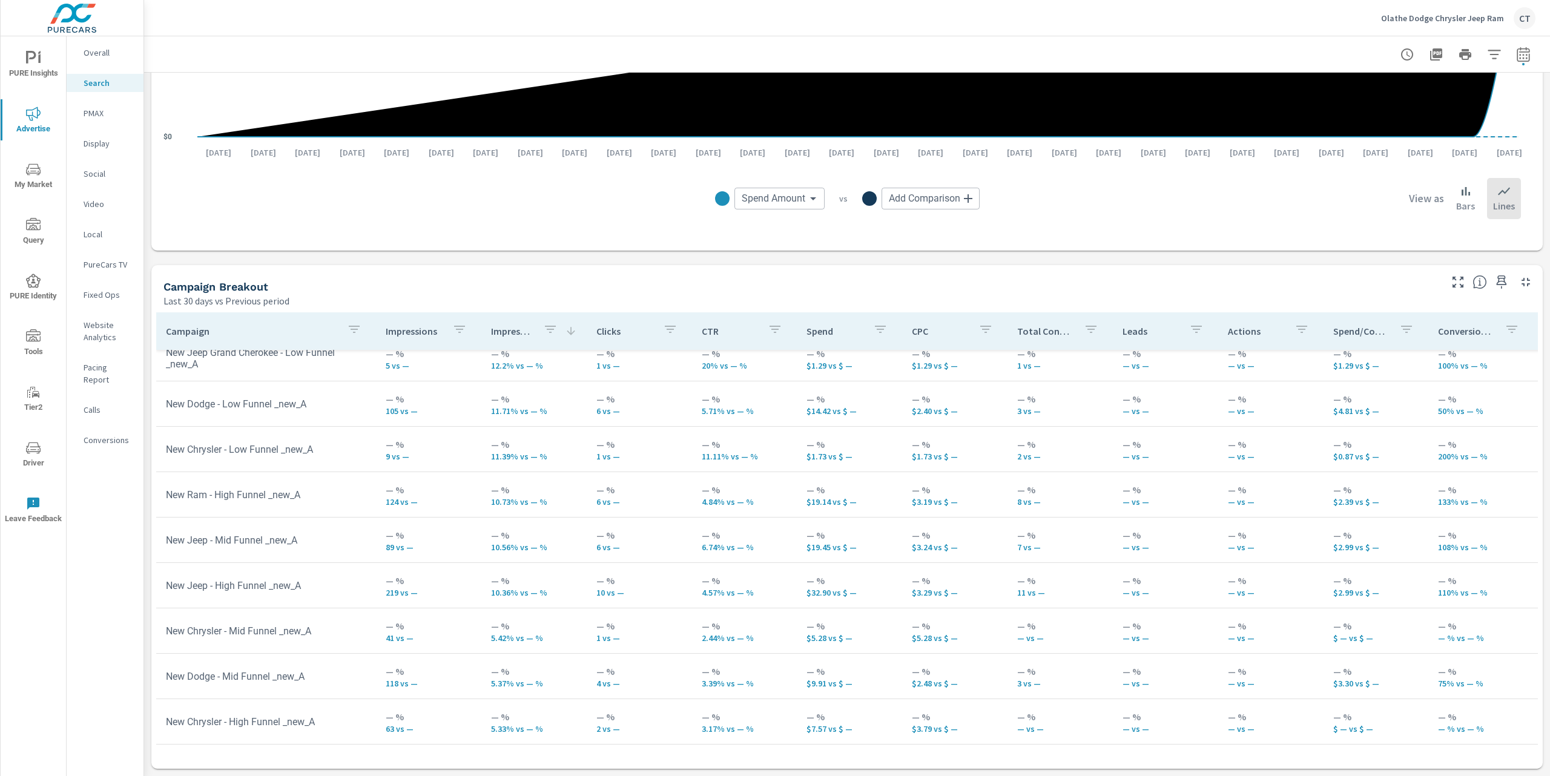
scroll to position [245, 0]
drag, startPoint x: 334, startPoint y: 444, endPoint x: 163, endPoint y: 447, distance: 170.7
click at [163, 447] on td "New Chrysler - Low Funnel _new_A" at bounding box center [266, 445] width 220 height 31
click at [326, 388] on td "New Dodge - Low Funnel _new_A" at bounding box center [266, 399] width 220 height 31
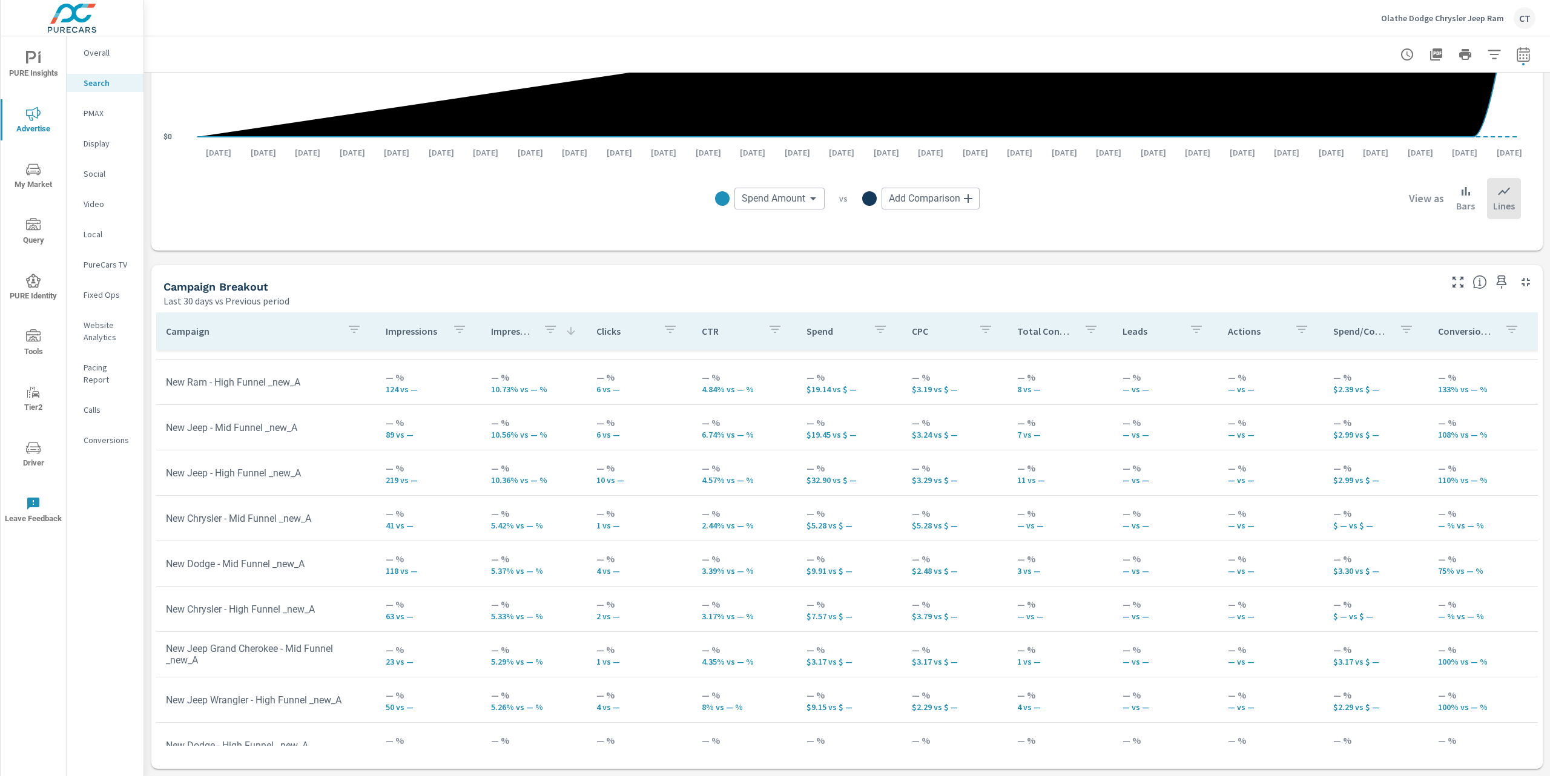
scroll to position [343, 0]
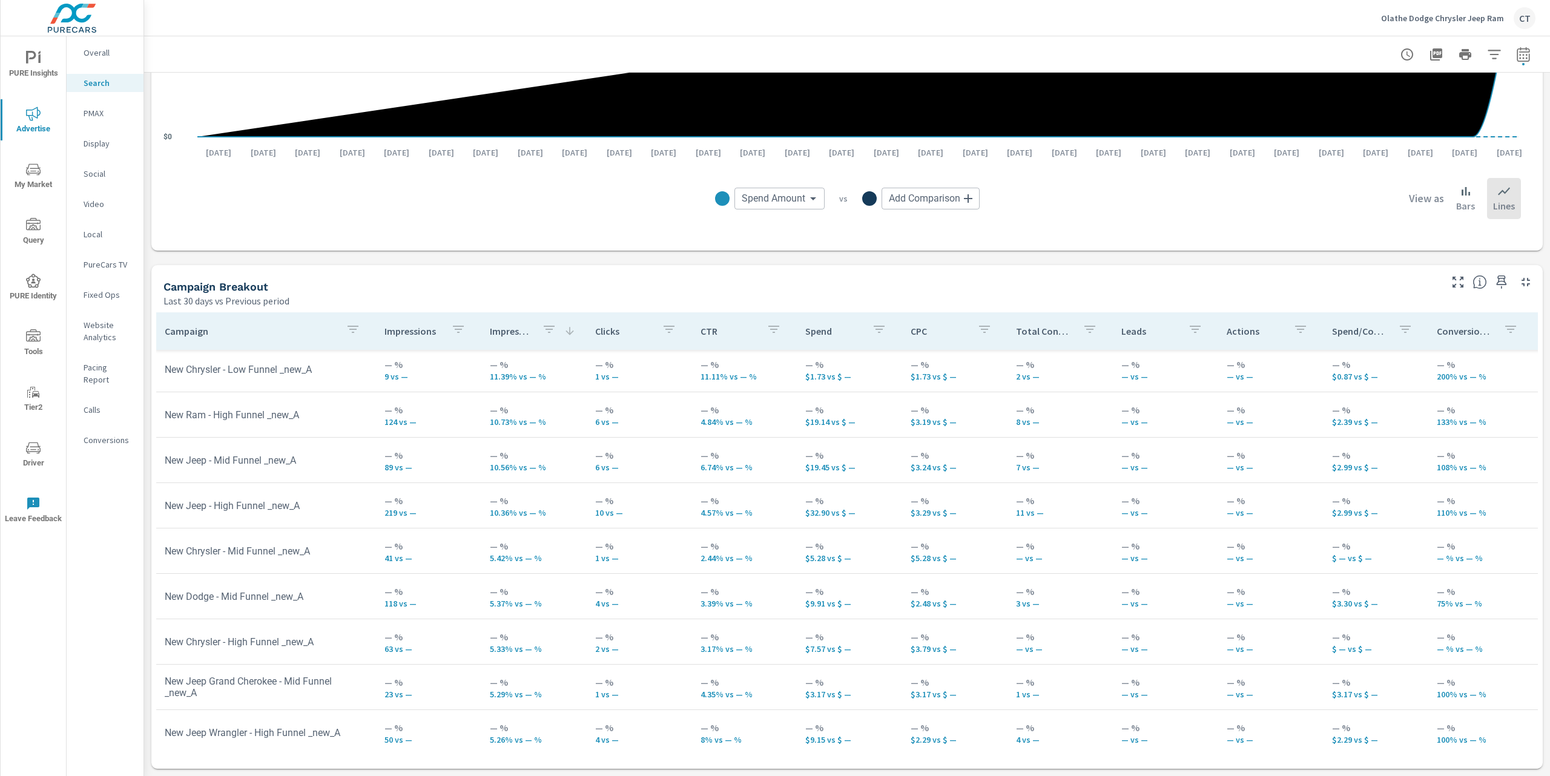
scroll to position [228, 1]
click at [1182, 23] on div "Olathe Dodge Chrysler Jeep Ram CT" at bounding box center [1458, 18] width 154 height 22
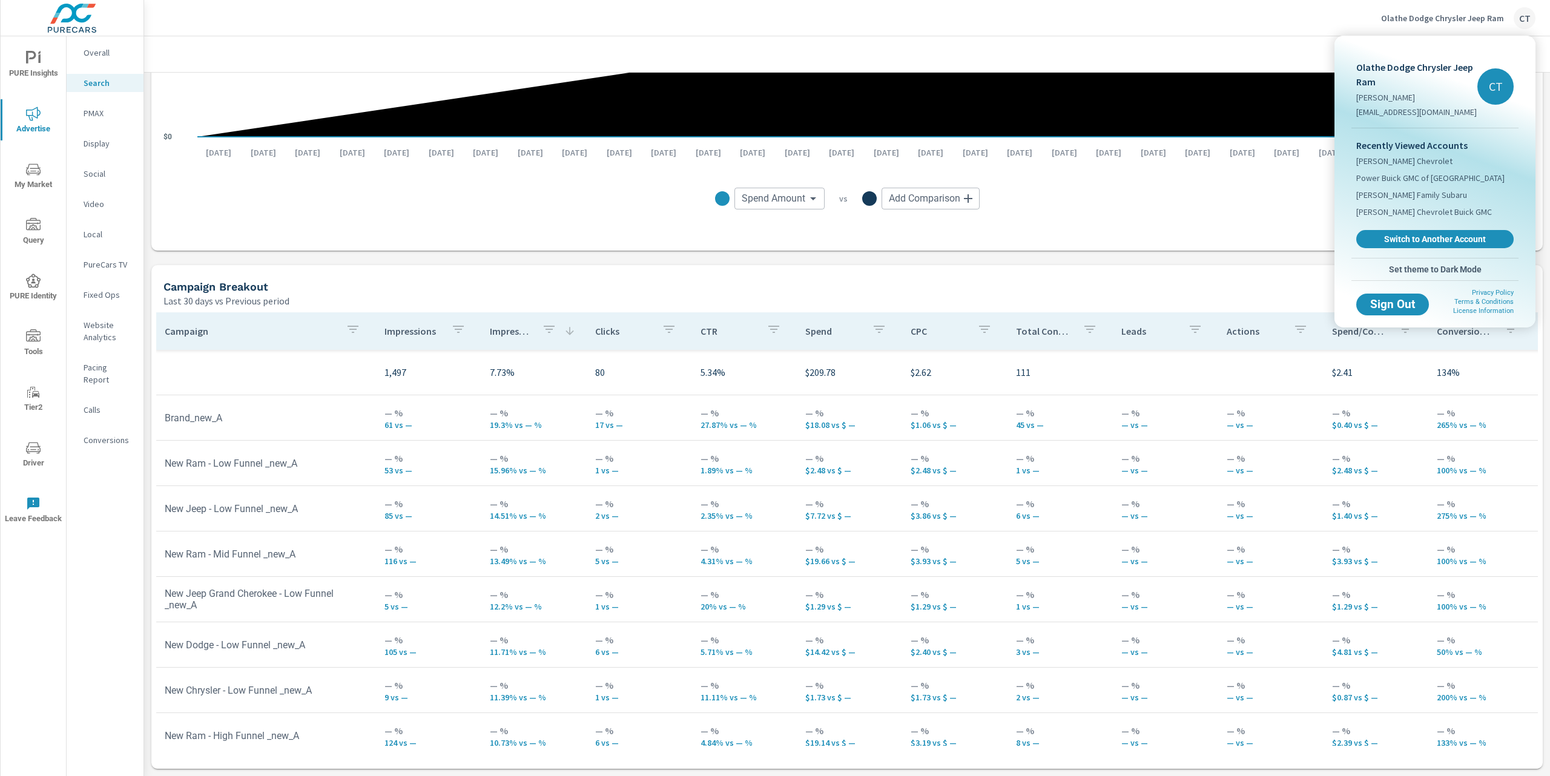
click at [1182, 226] on div "Recently Viewed Accounts [PERSON_NAME] Chevrolet Power Buick GMC of Salem [PERS…" at bounding box center [1434, 193] width 167 height 130
click at [1182, 232] on link "Switch to Another Account" at bounding box center [1435, 239] width 162 height 19
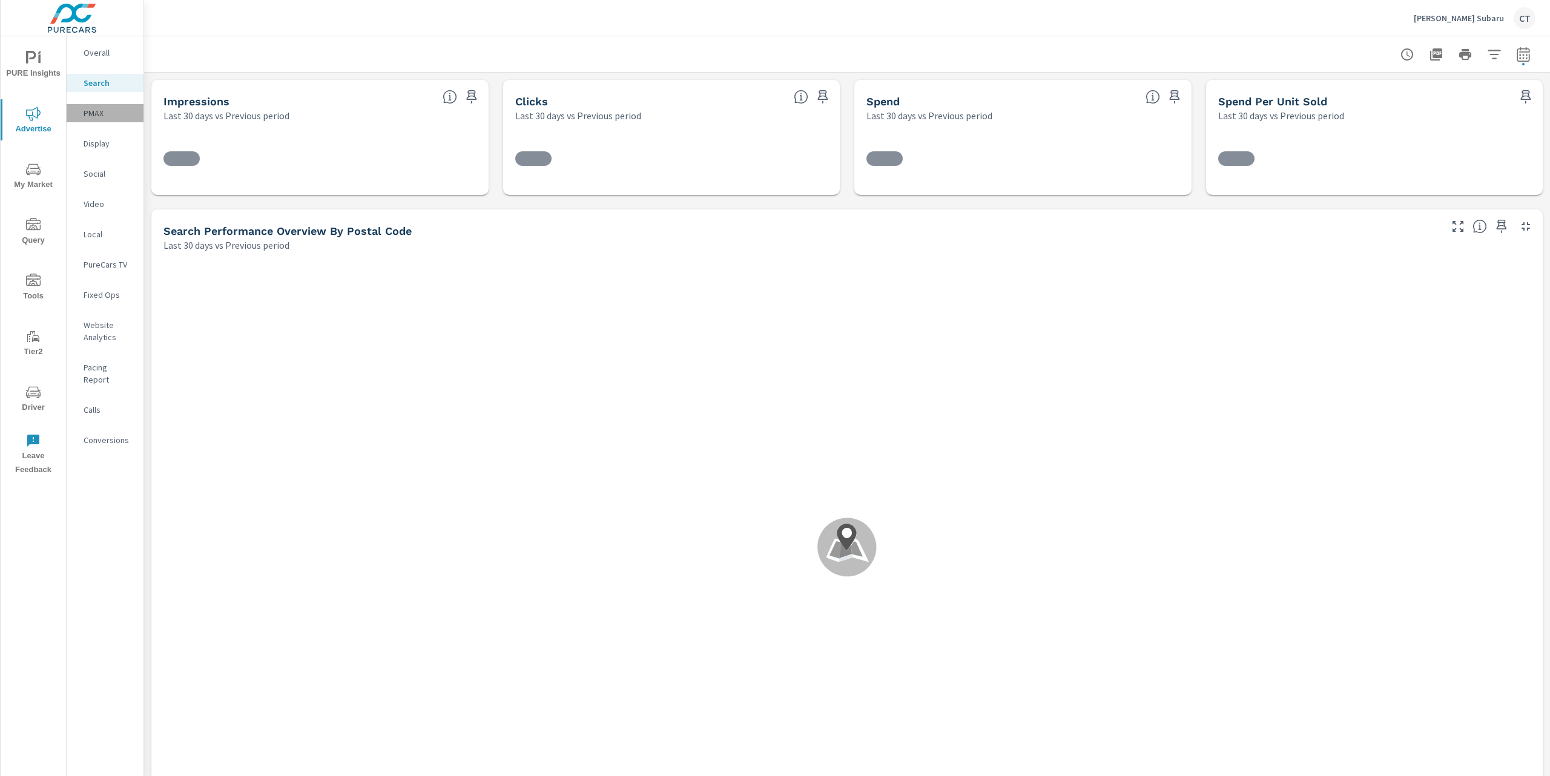
click at [107, 119] on p "PMAX" at bounding box center [109, 113] width 50 height 12
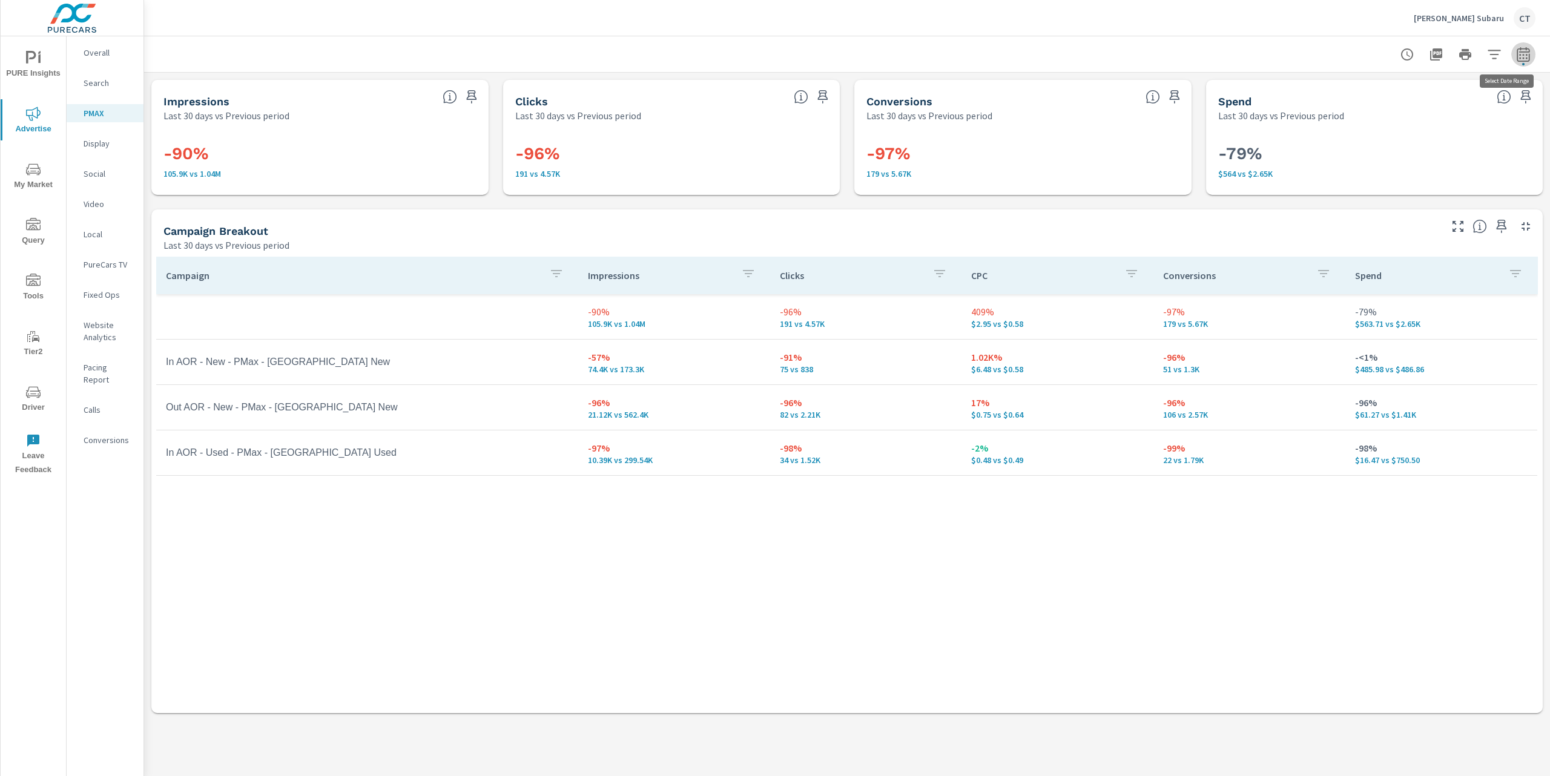
click at [1519, 54] on icon "button" at bounding box center [1523, 56] width 8 height 5
select select "Last 30 days"
select select "Previous period"
click at [1453, 109] on select "Custom [DATE] Last week Last 7 days Last 14 days Last 30 days Last 45 days Last…" at bounding box center [1426, 105] width 121 height 24
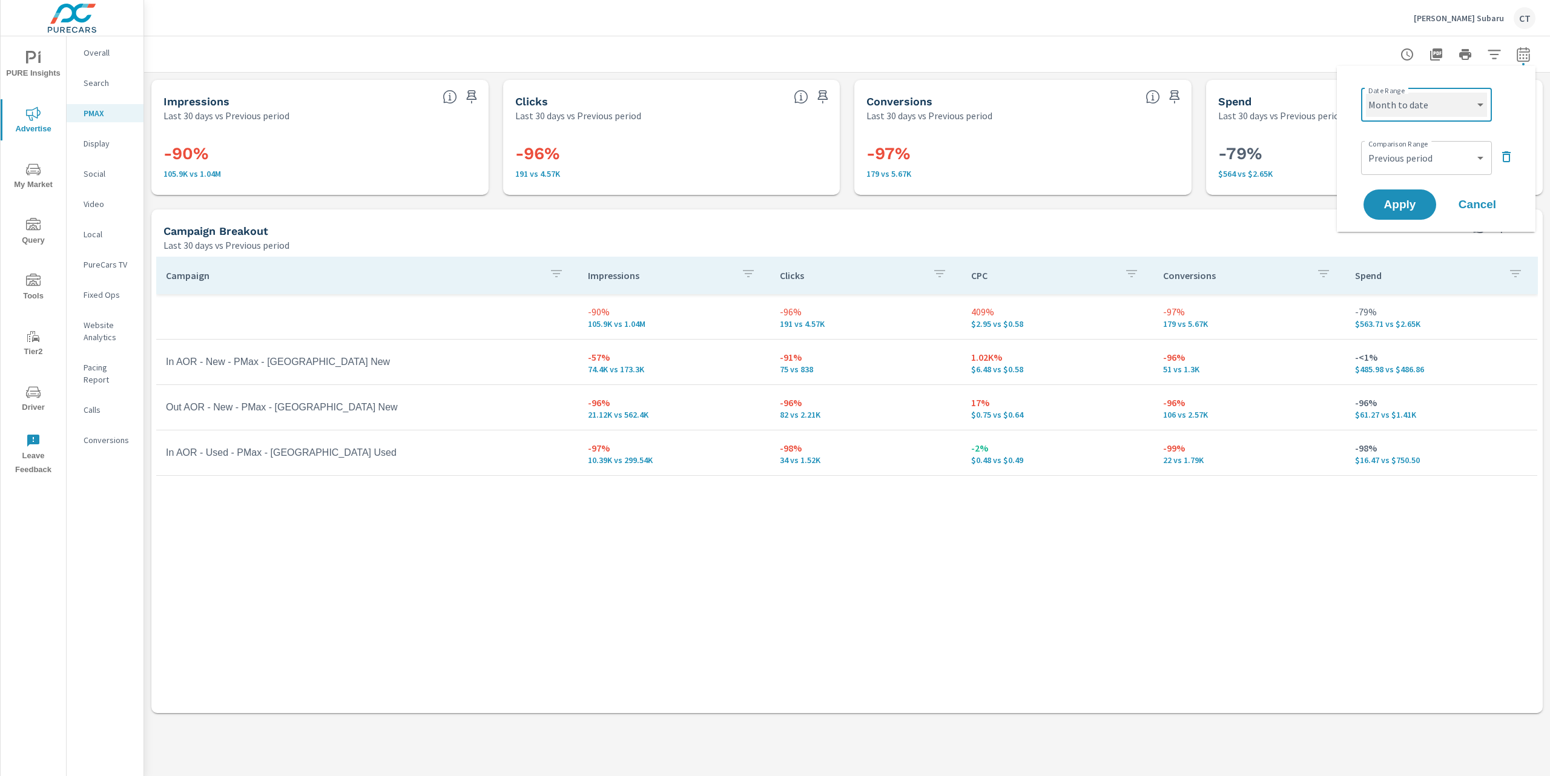
click at [1366, 93] on select "Custom [DATE] Last week Last 7 days Last 14 days Last 30 days Last 45 days Last…" at bounding box center [1426, 105] width 121 height 24
select select "Month to date"
click at [1507, 155] on icon "button" at bounding box center [1506, 157] width 15 height 15
click at [1405, 168] on span "Apply" at bounding box center [1400, 171] width 50 height 12
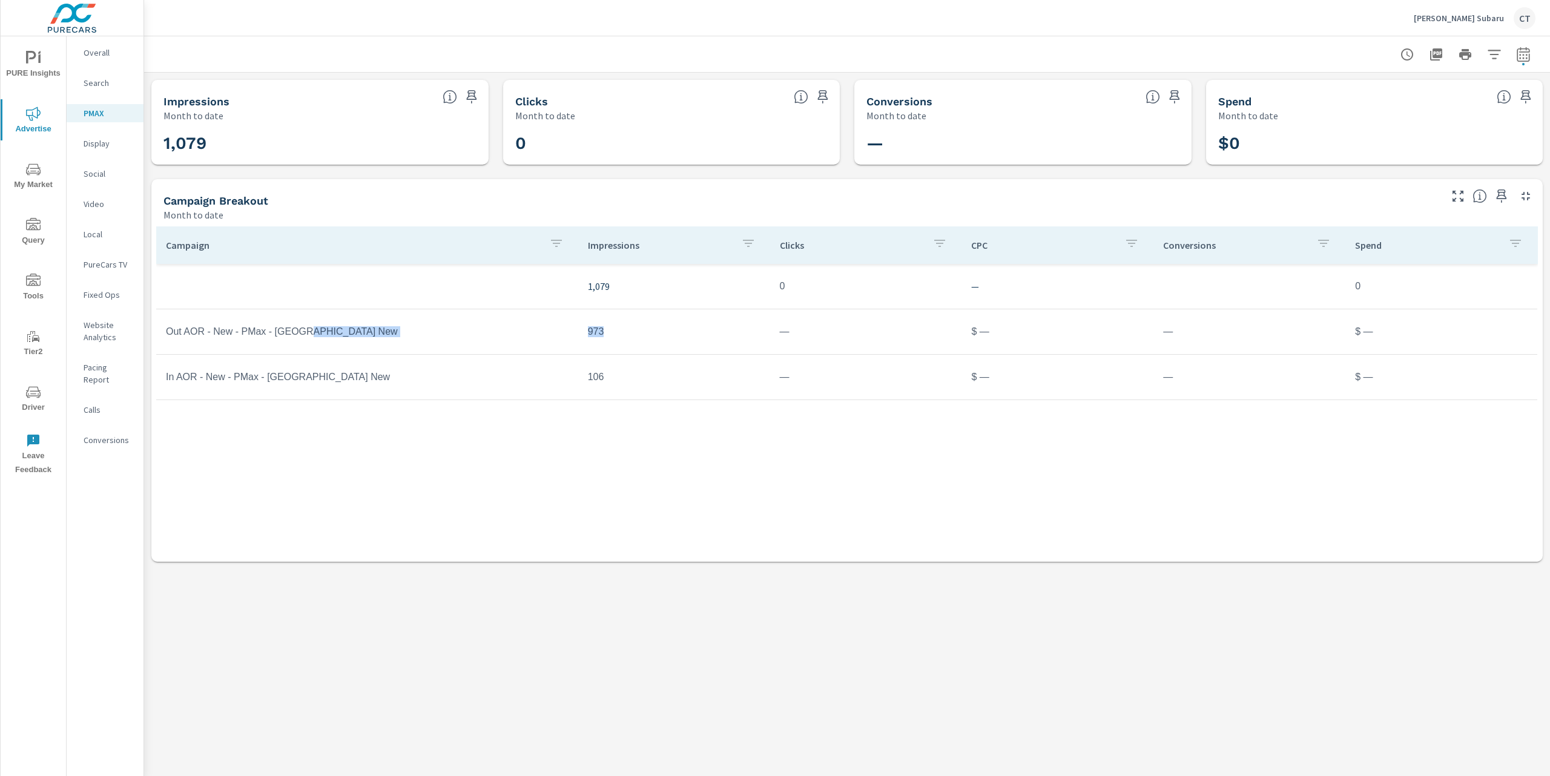
drag, startPoint x: 610, startPoint y: 336, endPoint x: 574, endPoint y: 335, distance: 35.7
click at [574, 335] on tr "Out AOR - New - PMax - VA New 973 — $ — — $ —" at bounding box center [846, 331] width 1381 height 45
click at [444, 441] on div "Campaign Impressions Clicks CPC Conversions Spend 1,079 0 — 0 Out AOR - New - P…" at bounding box center [846, 382] width 1381 height 312
drag, startPoint x: 609, startPoint y: 336, endPoint x: 550, endPoint y: 332, distance: 58.8
click at [551, 331] on tr "Out AOR - New - PMax - VA New 973 — $ — — $ —" at bounding box center [846, 331] width 1381 height 45
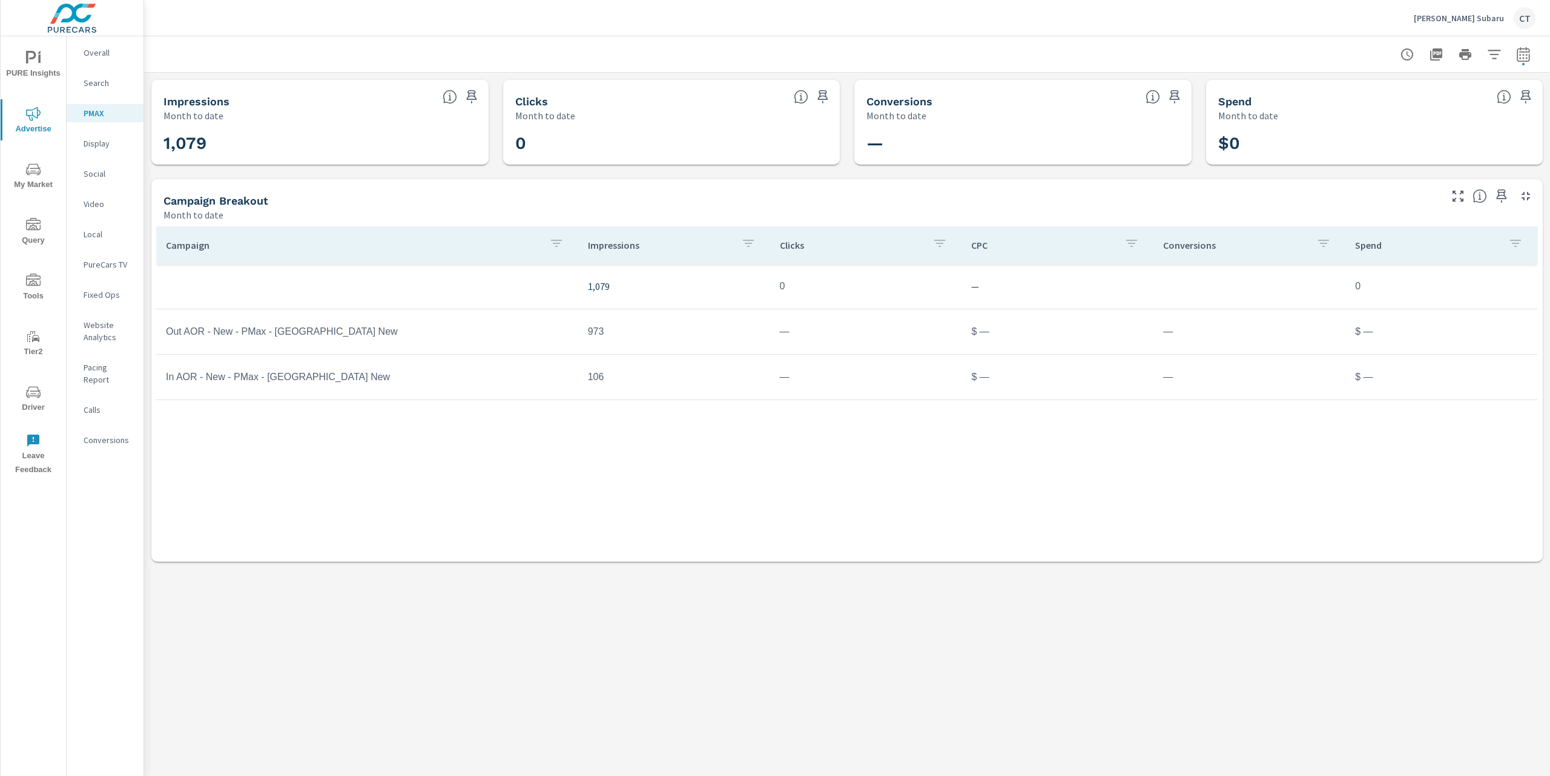
click at [593, 472] on div "Campaign Impressions Clicks CPC Conversions Spend 1,079 0 — 0 Out AOR - New - P…" at bounding box center [846, 382] width 1381 height 312
